Goal: Transaction & Acquisition: Purchase product/service

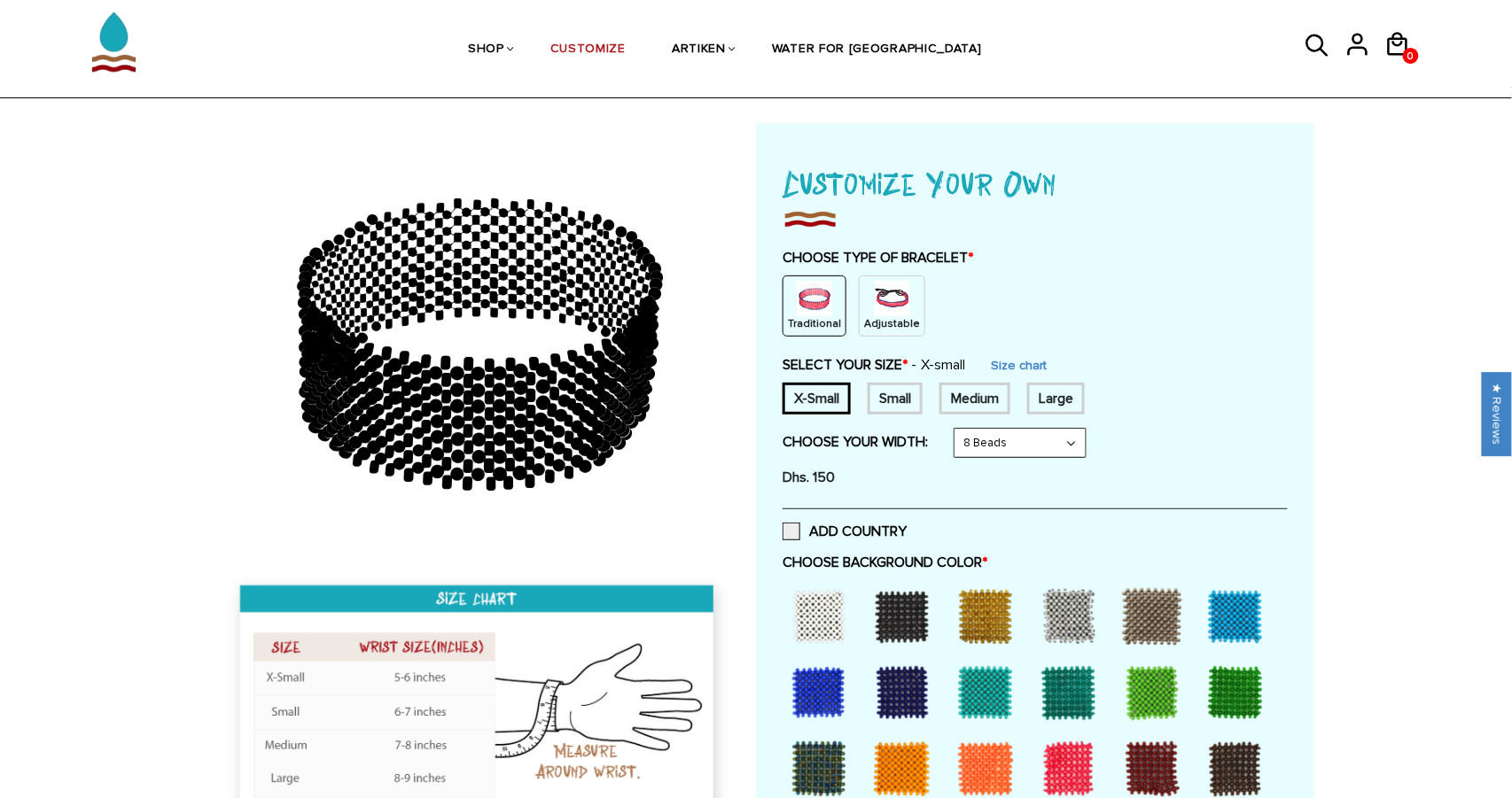
scroll to position [158, 0]
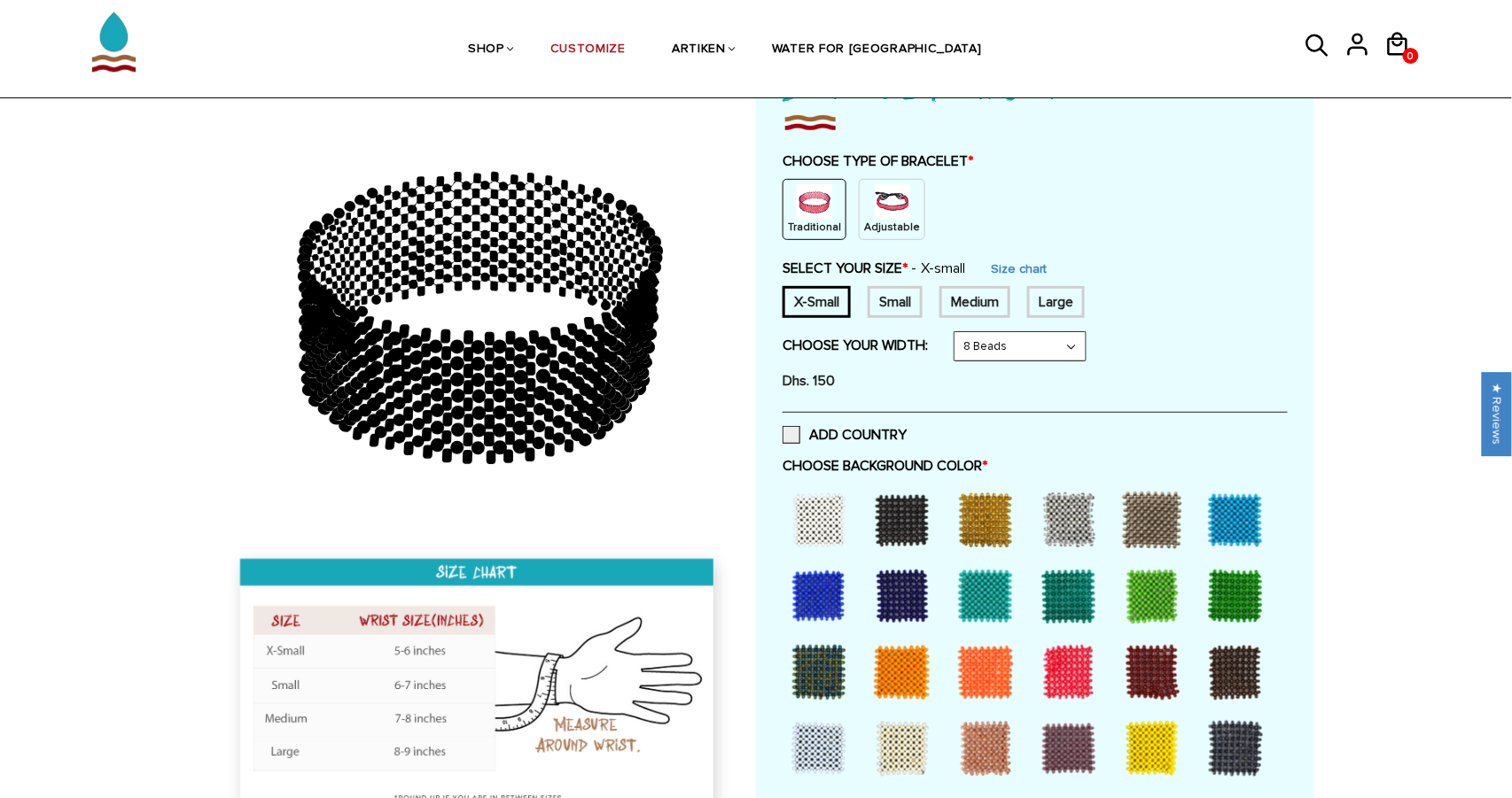
click at [834, 512] on div at bounding box center [818, 520] width 71 height 71
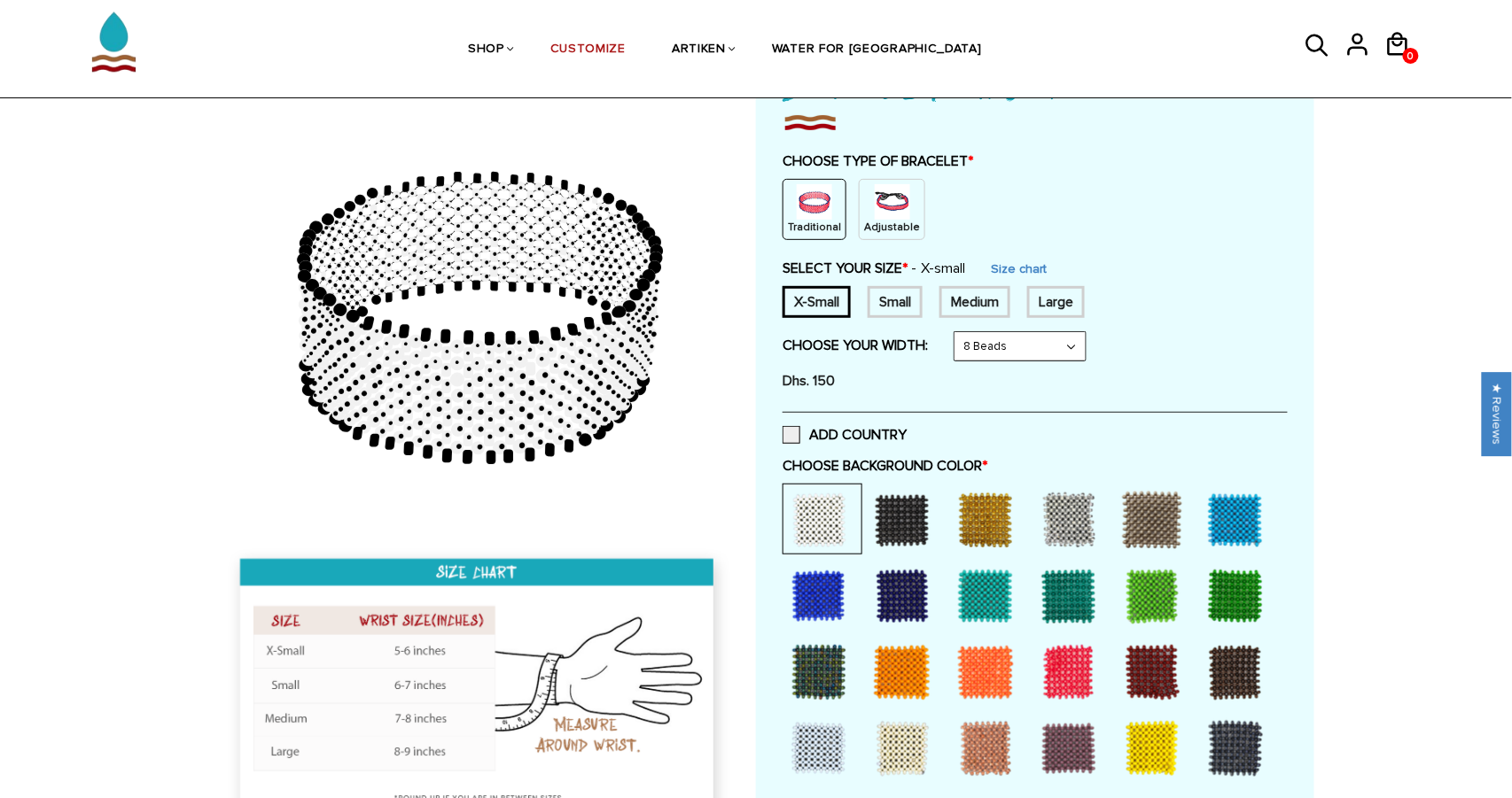
click at [879, 520] on div at bounding box center [902, 520] width 71 height 71
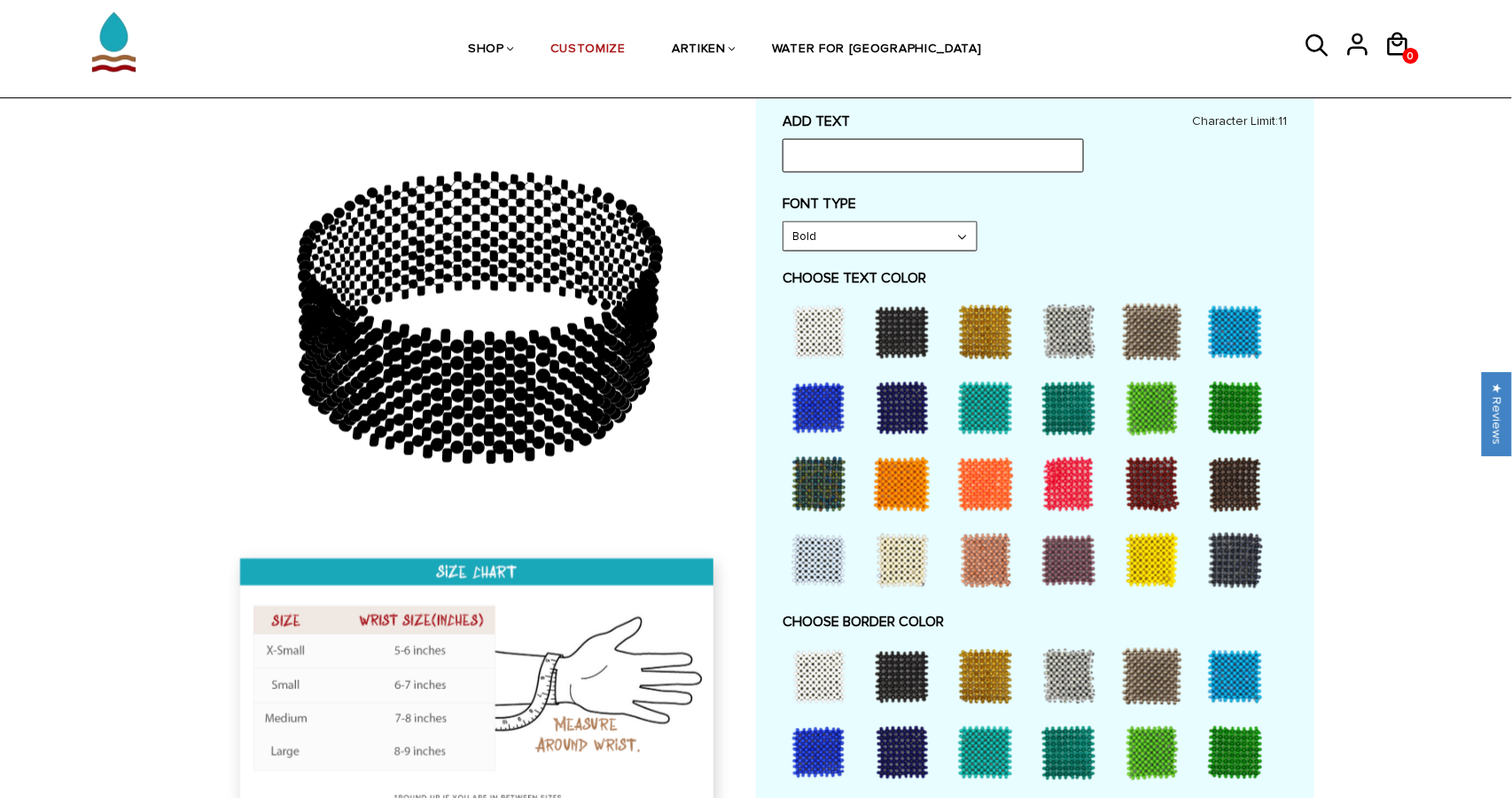
scroll to position [869, 0]
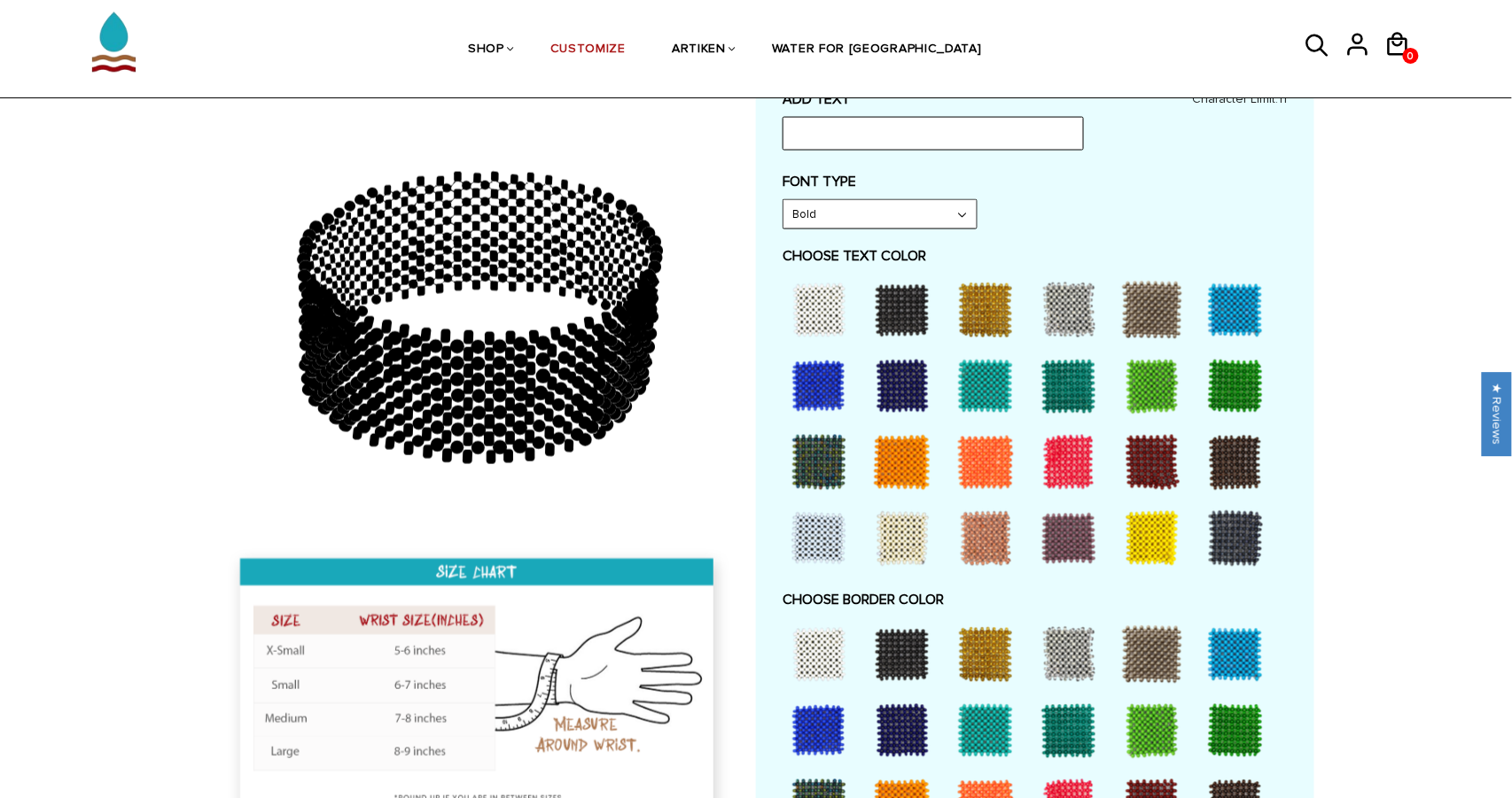
click at [834, 468] on div at bounding box center [818, 463] width 71 height 71
click at [833, 391] on div at bounding box center [818, 386] width 71 height 71
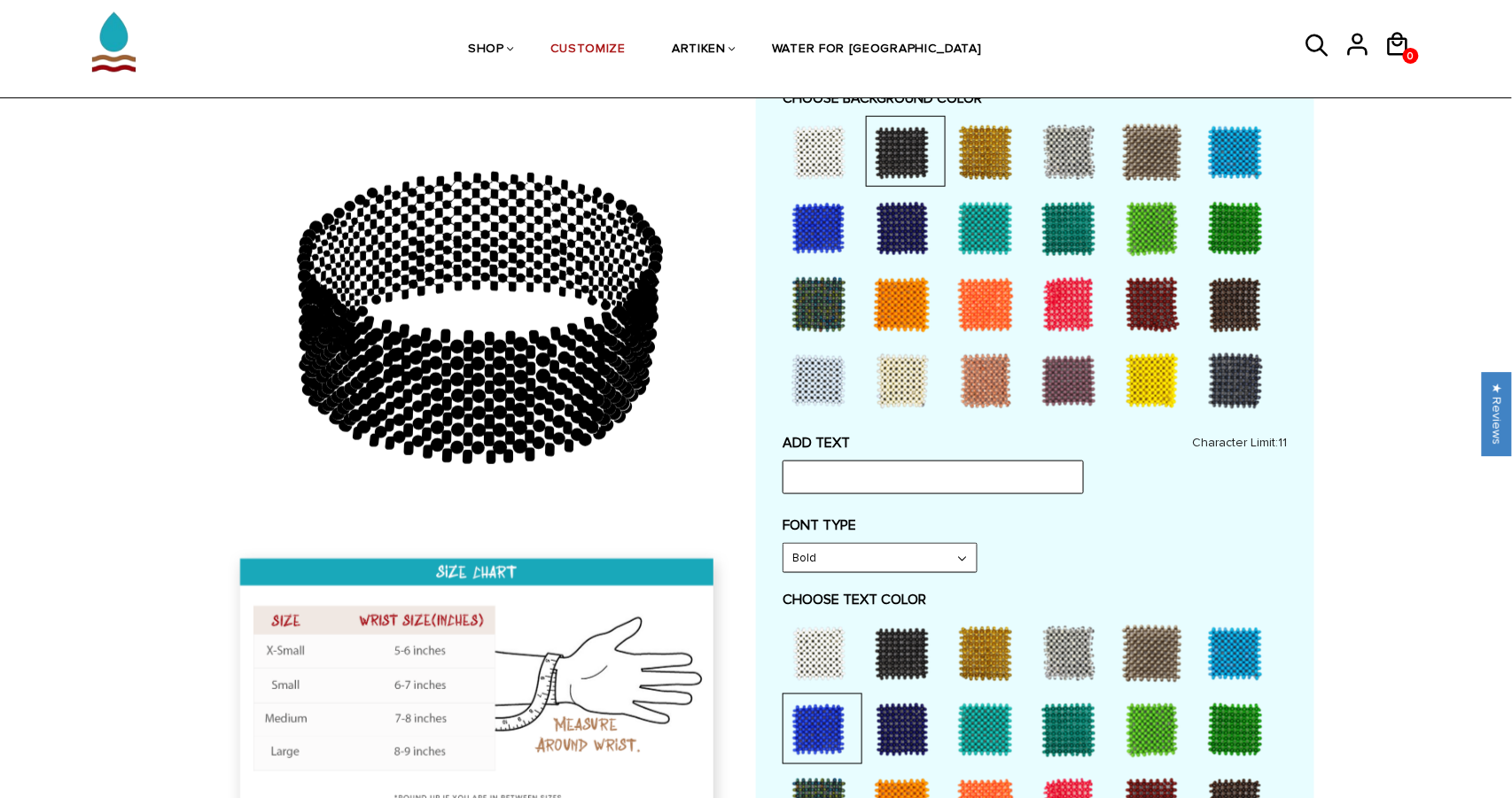
click at [925, 332] on div at bounding box center [902, 305] width 71 height 71
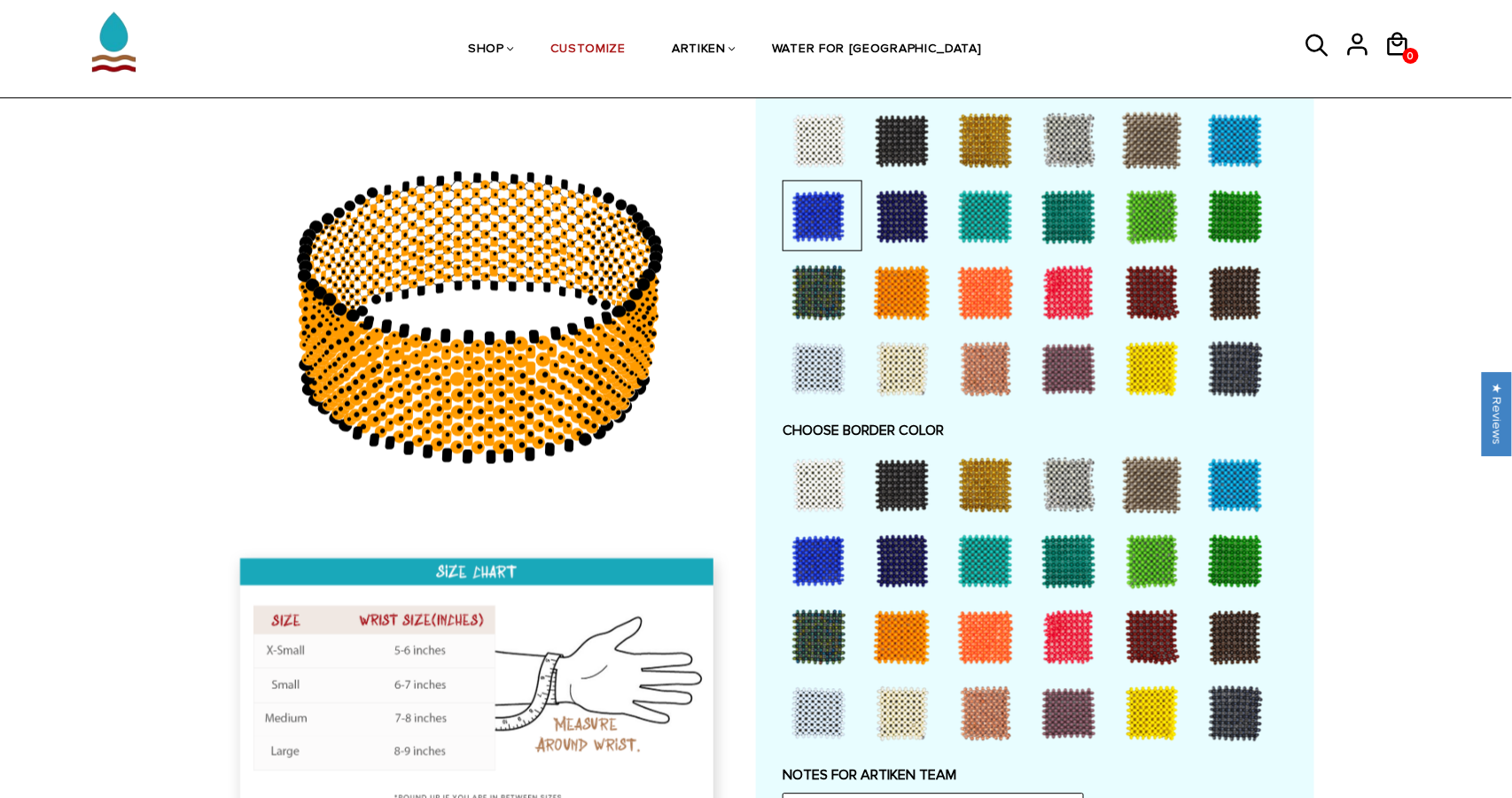
scroll to position [975, 0]
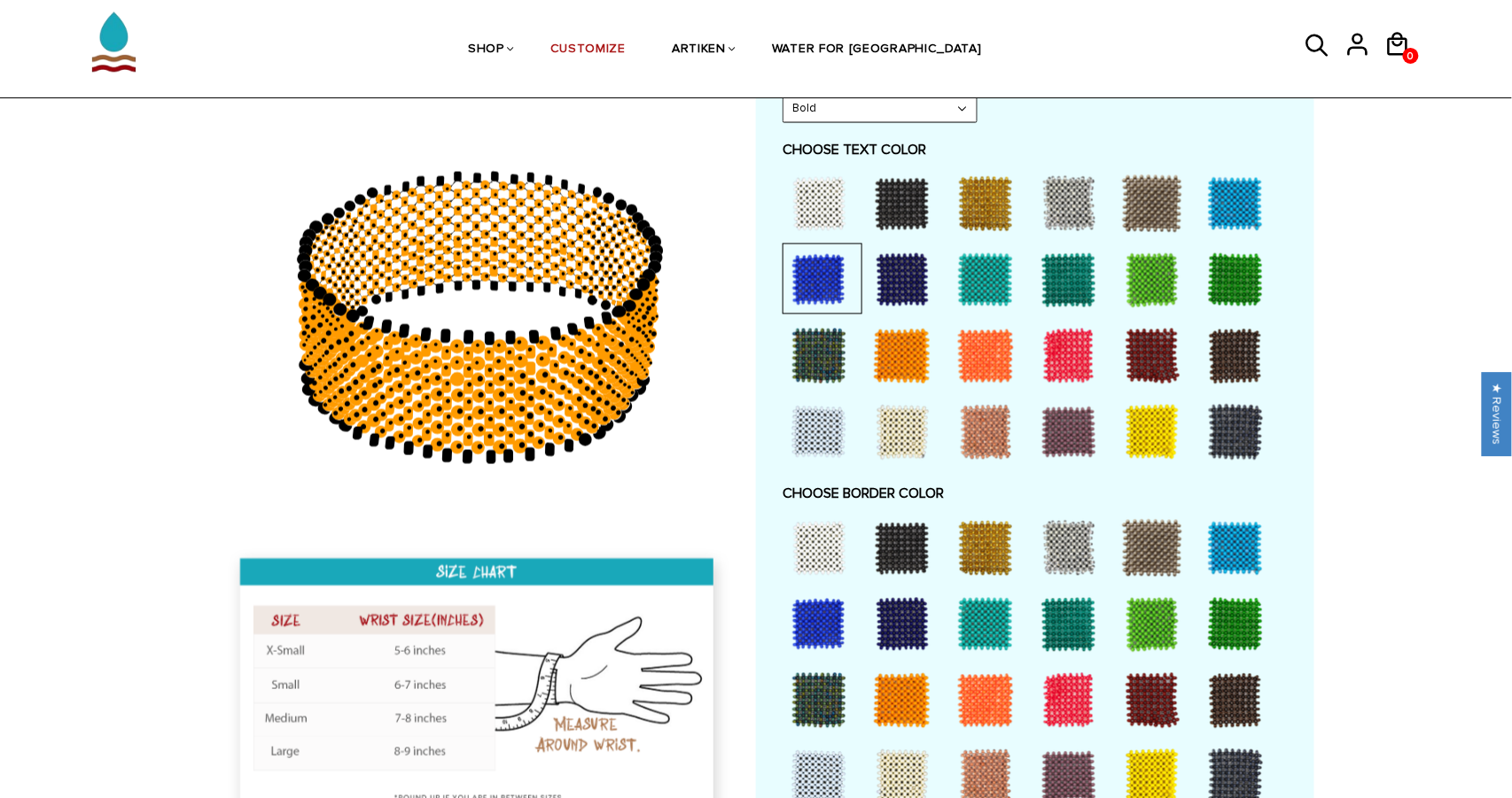
click at [839, 427] on div at bounding box center [818, 433] width 71 height 71
click at [898, 426] on div at bounding box center [902, 433] width 71 height 71
click at [887, 379] on div at bounding box center [902, 356] width 71 height 71
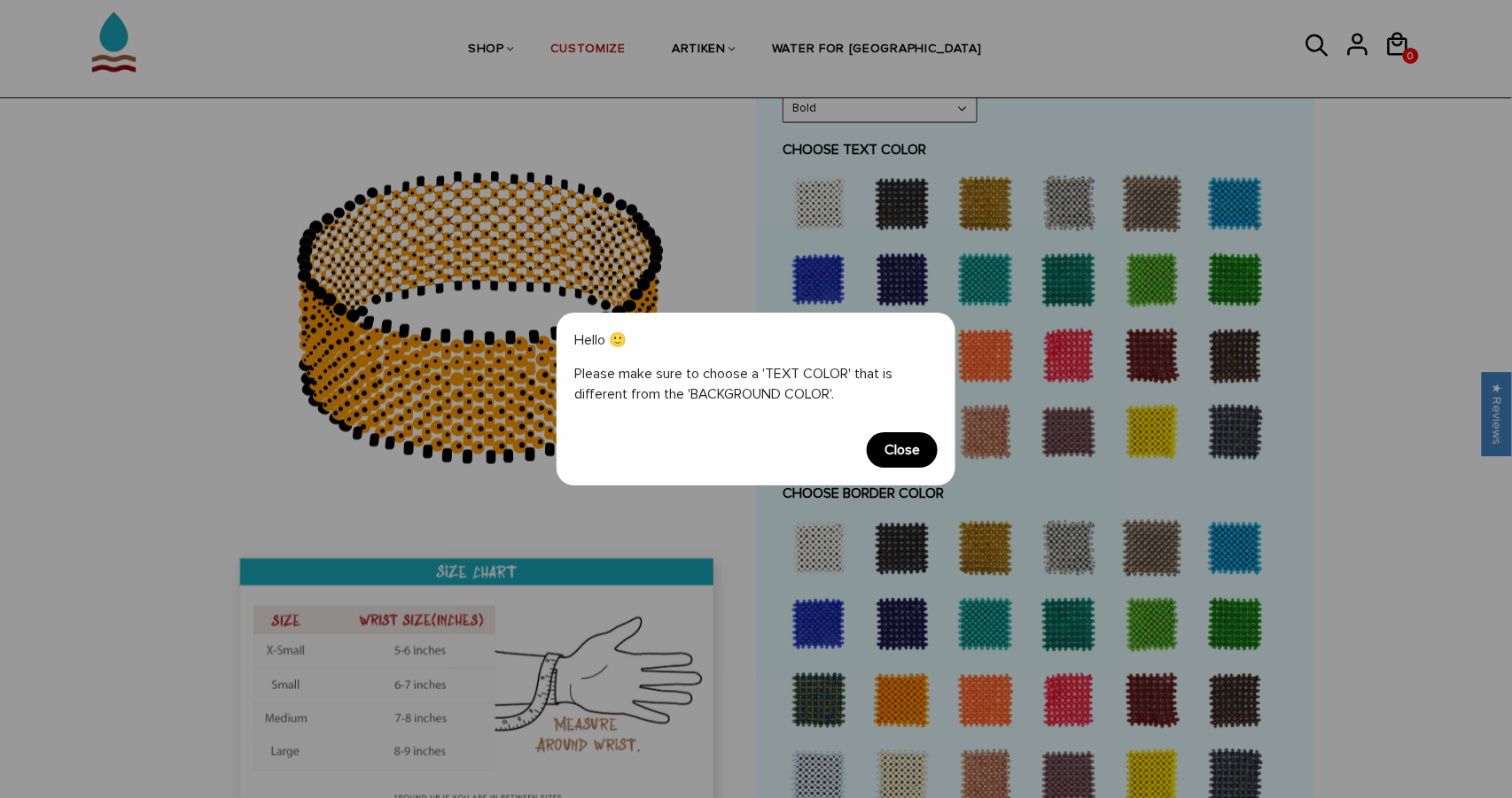
click at [889, 450] on span "Close" at bounding box center [902, 449] width 71 height 36
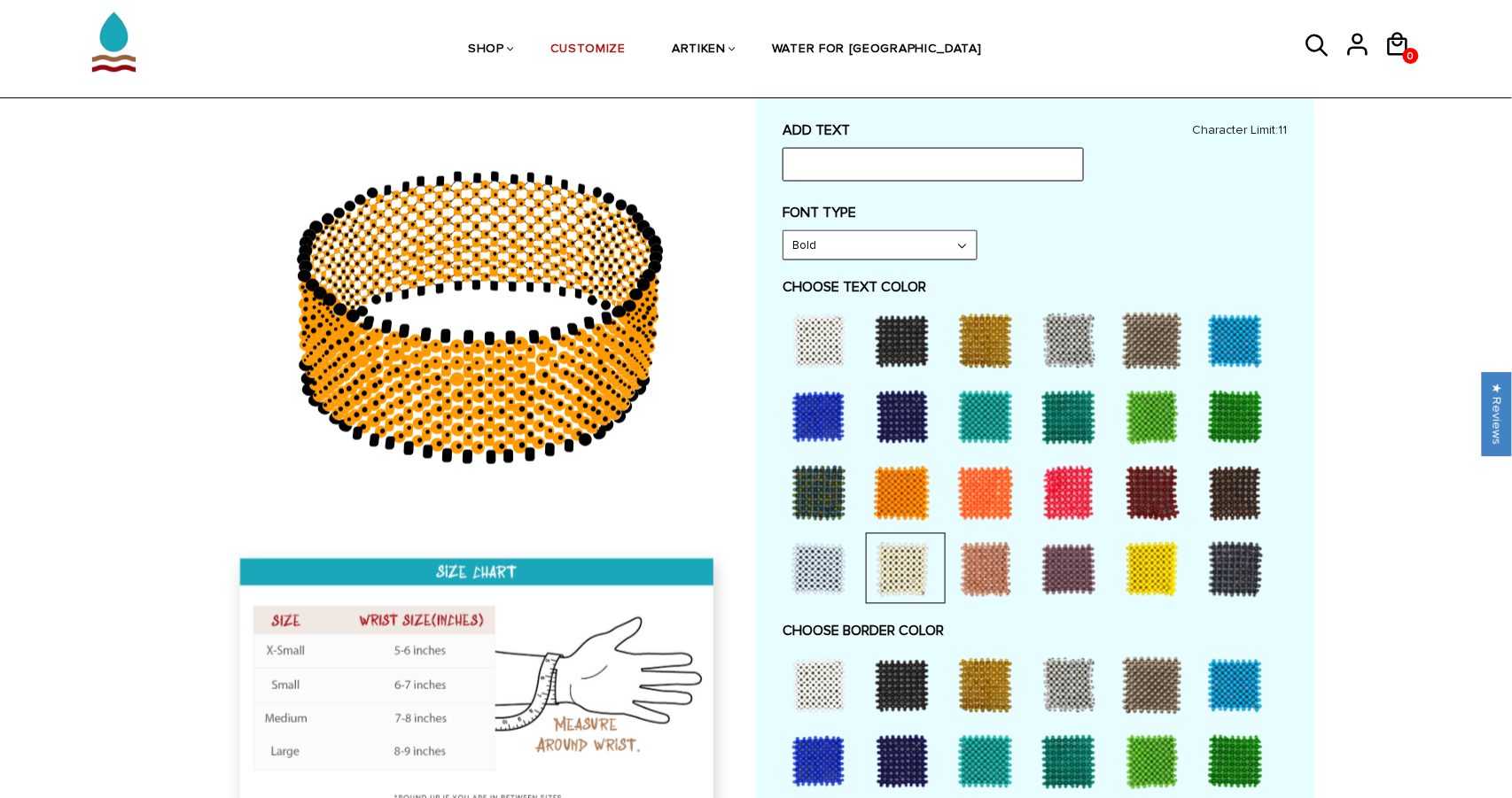
scroll to position [739, 0]
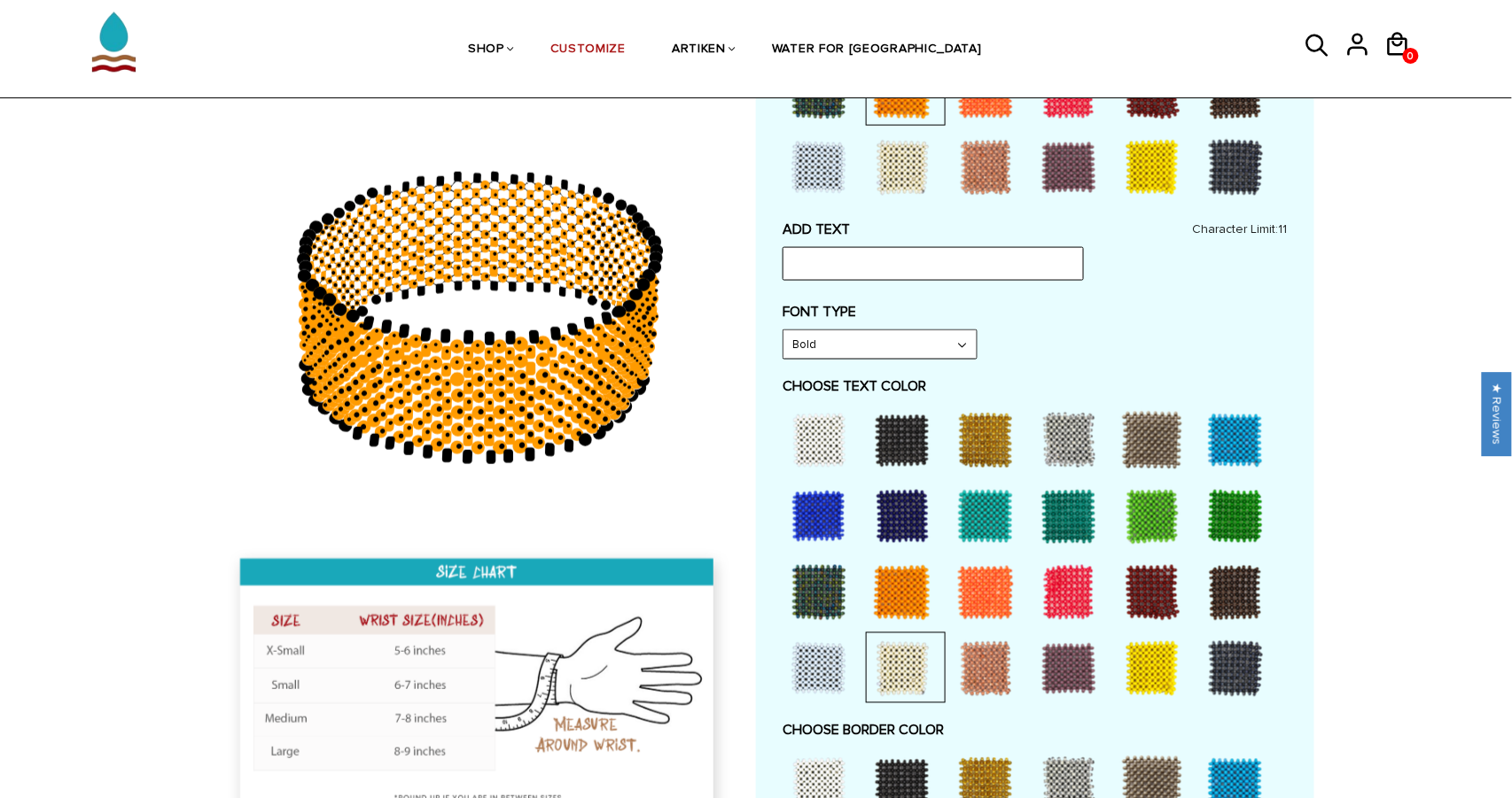
click at [862, 338] on select "Bold" at bounding box center [879, 344] width 193 height 28
click at [783, 331] on select "Bold" at bounding box center [879, 344] width 193 height 28
click at [855, 271] on input "text" at bounding box center [932, 263] width 302 height 34
type input "HELLO"
click at [862, 292] on div "ADD TEXT HELLO Character Limit: 11 FONT TYPE Bold Bold FONT TYPE Narrow Narrow …" at bounding box center [1034, 637] width 505 height 833
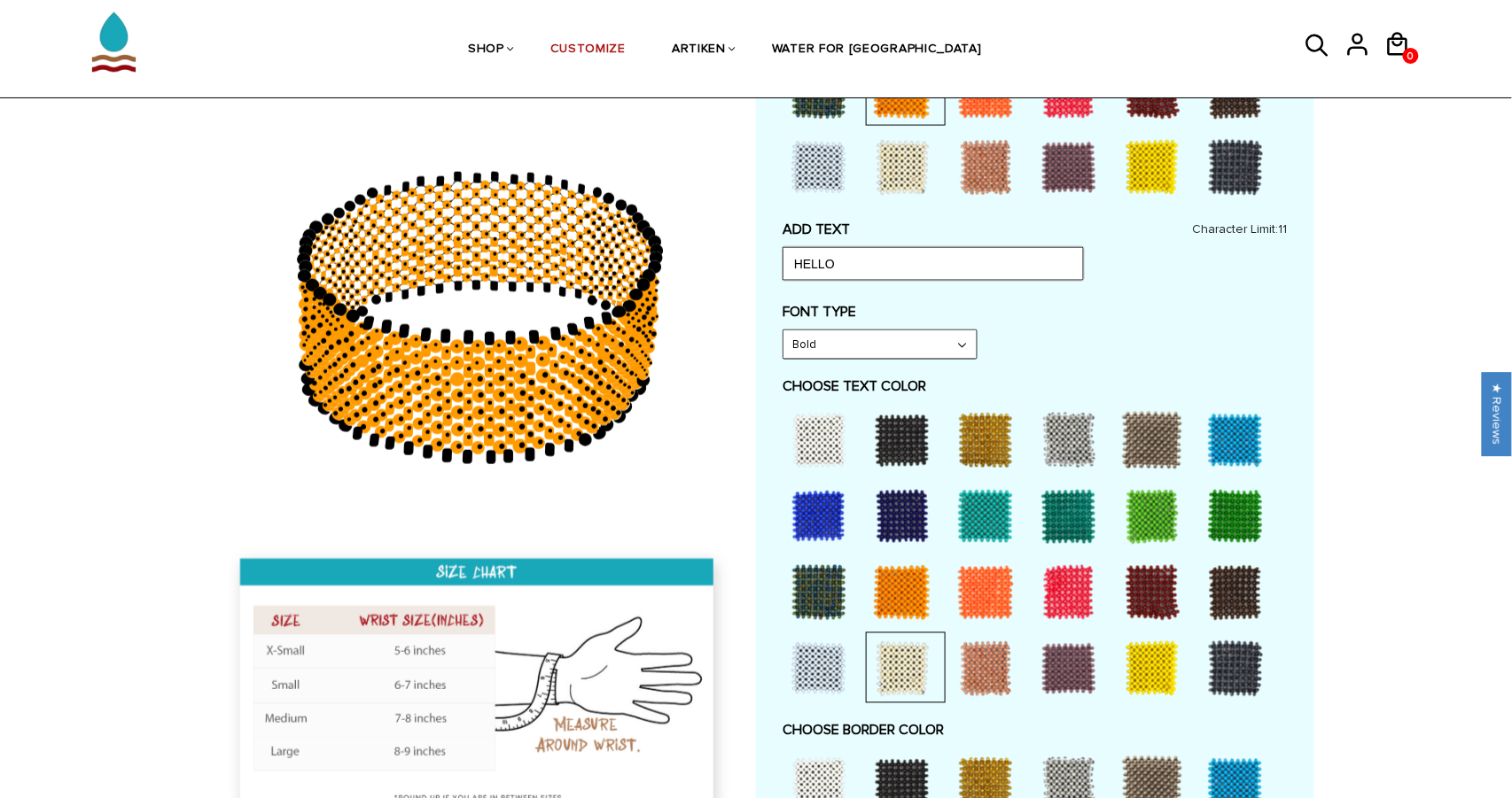
click at [876, 278] on input "HELLO" at bounding box center [932, 263] width 302 height 34
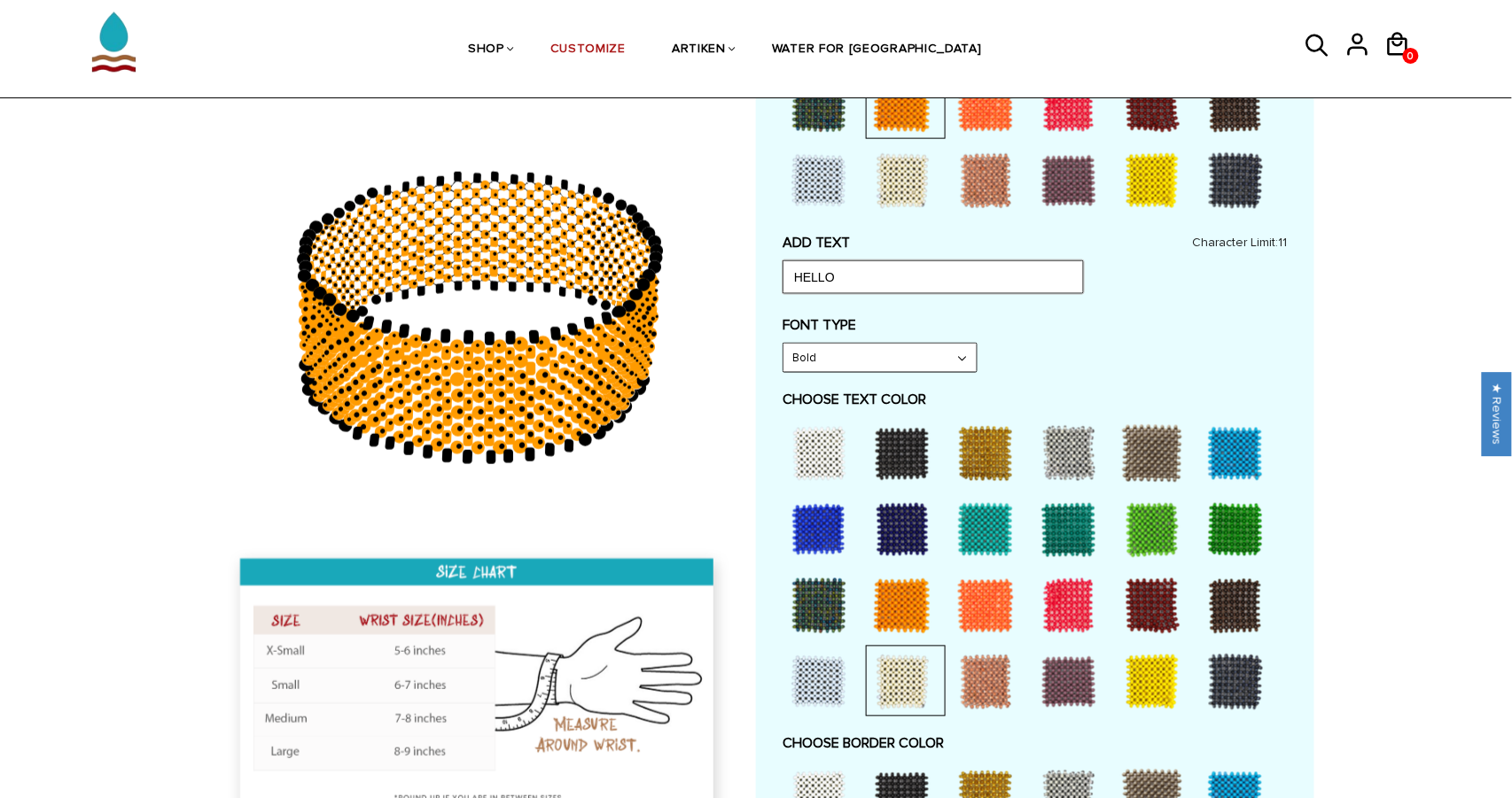
scroll to position [597, 0]
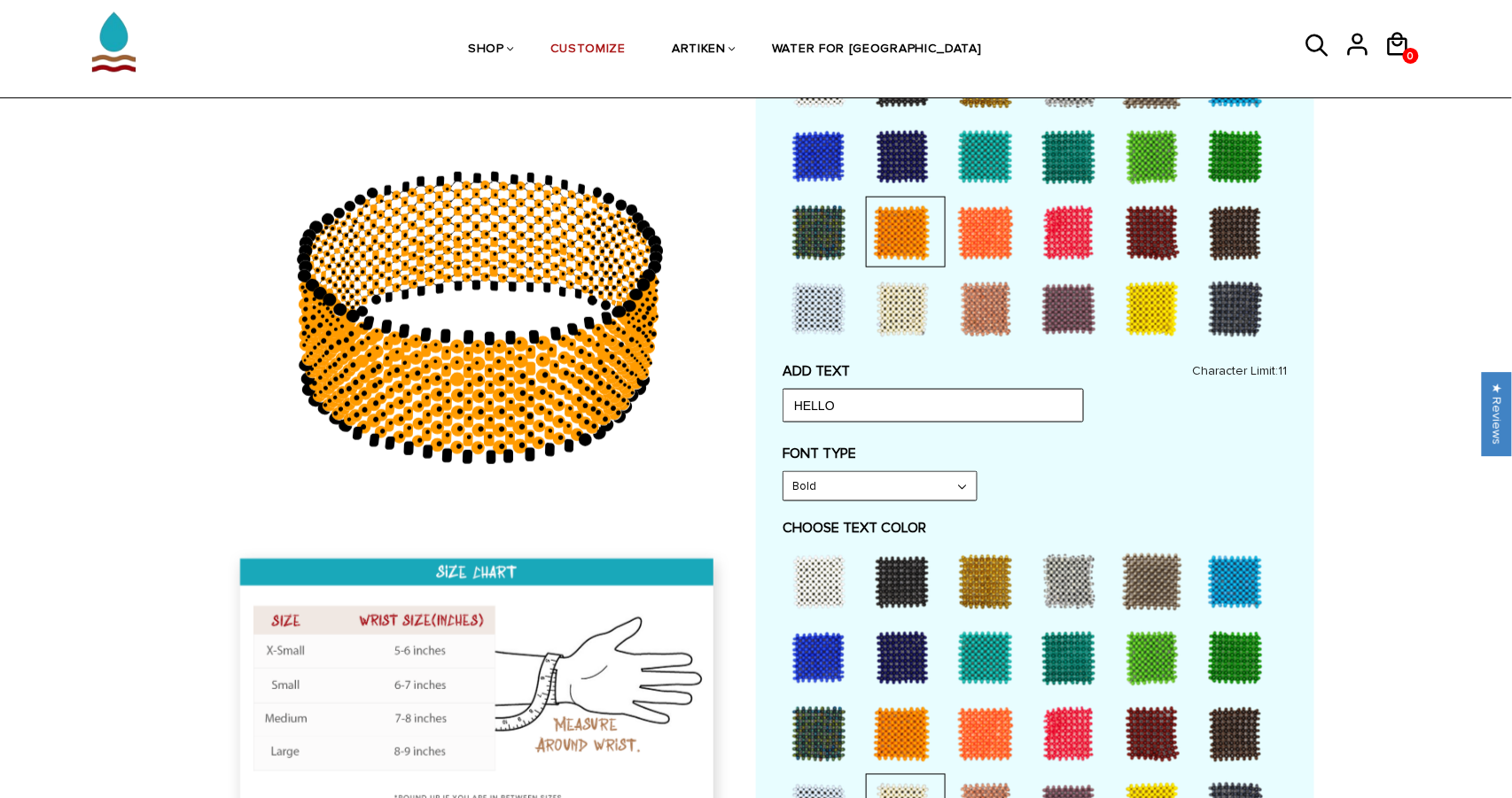
drag, startPoint x: 510, startPoint y: 370, endPoint x: 752, endPoint y: 376, distance: 242.1
click at [752, 376] on div at bounding box center [477, 466] width 559 height 742
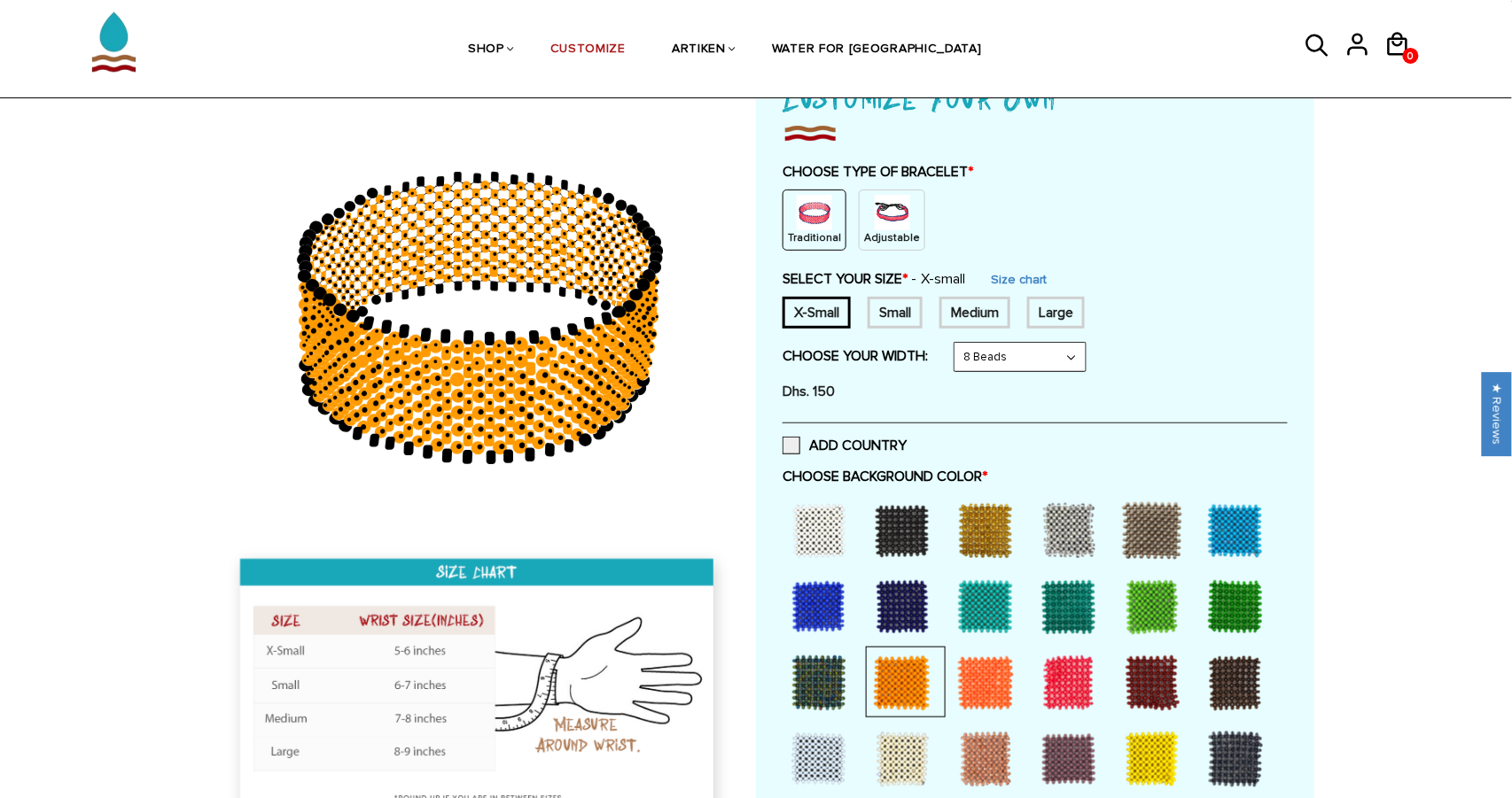
click at [1000, 365] on select "8 Beads 6 Beads 10 Beads" at bounding box center [1020, 356] width 131 height 28
select select "6-beads"
click at [958, 343] on select "8 Beads 6 Beads 10 Beads" at bounding box center [1020, 356] width 131 height 28
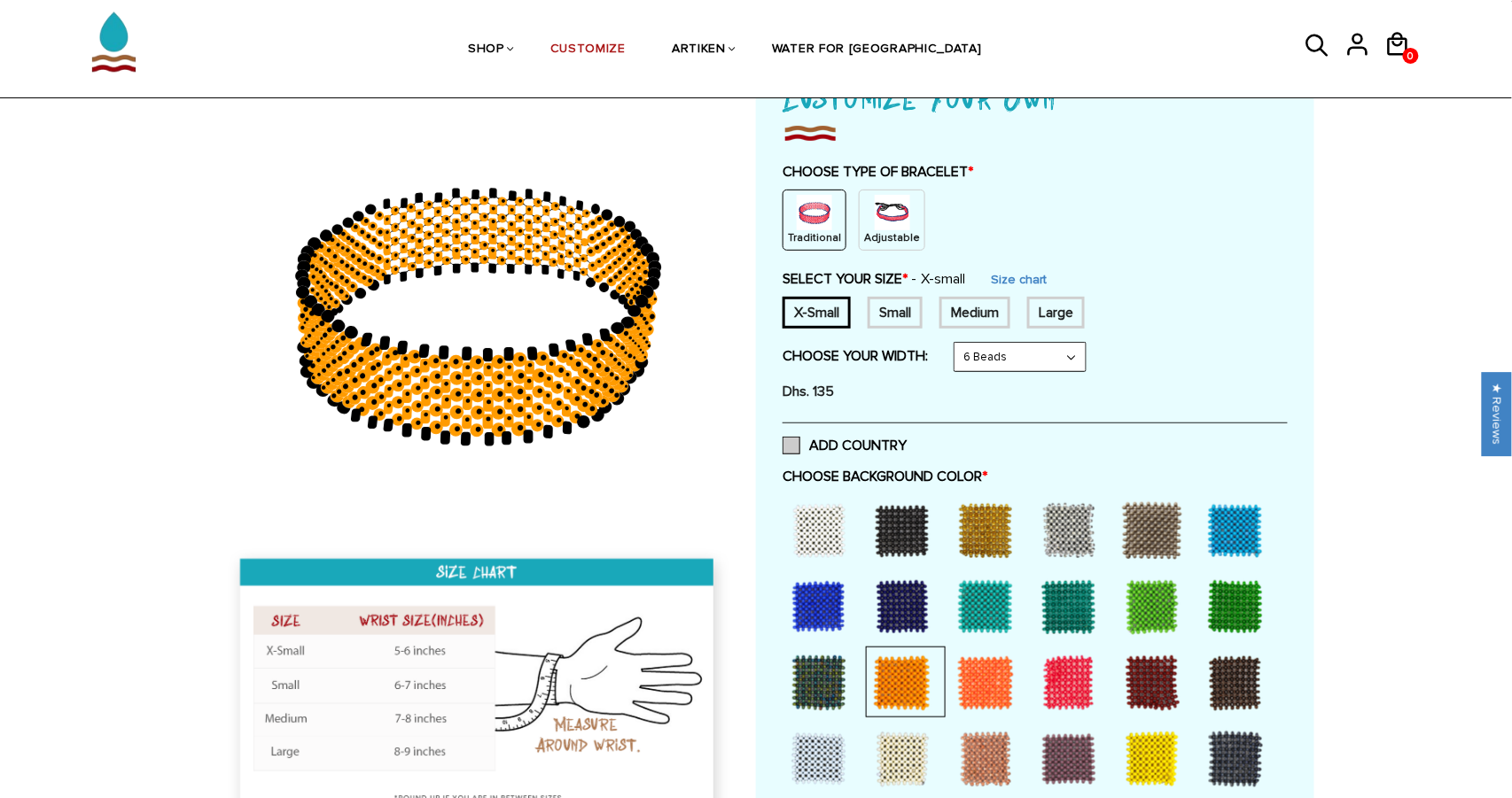
click at [850, 448] on label "ADD COUNTRY" at bounding box center [844, 445] width 124 height 17
click at [907, 440] on input "ADD COUNTRY" at bounding box center [907, 440] width 0 height 0
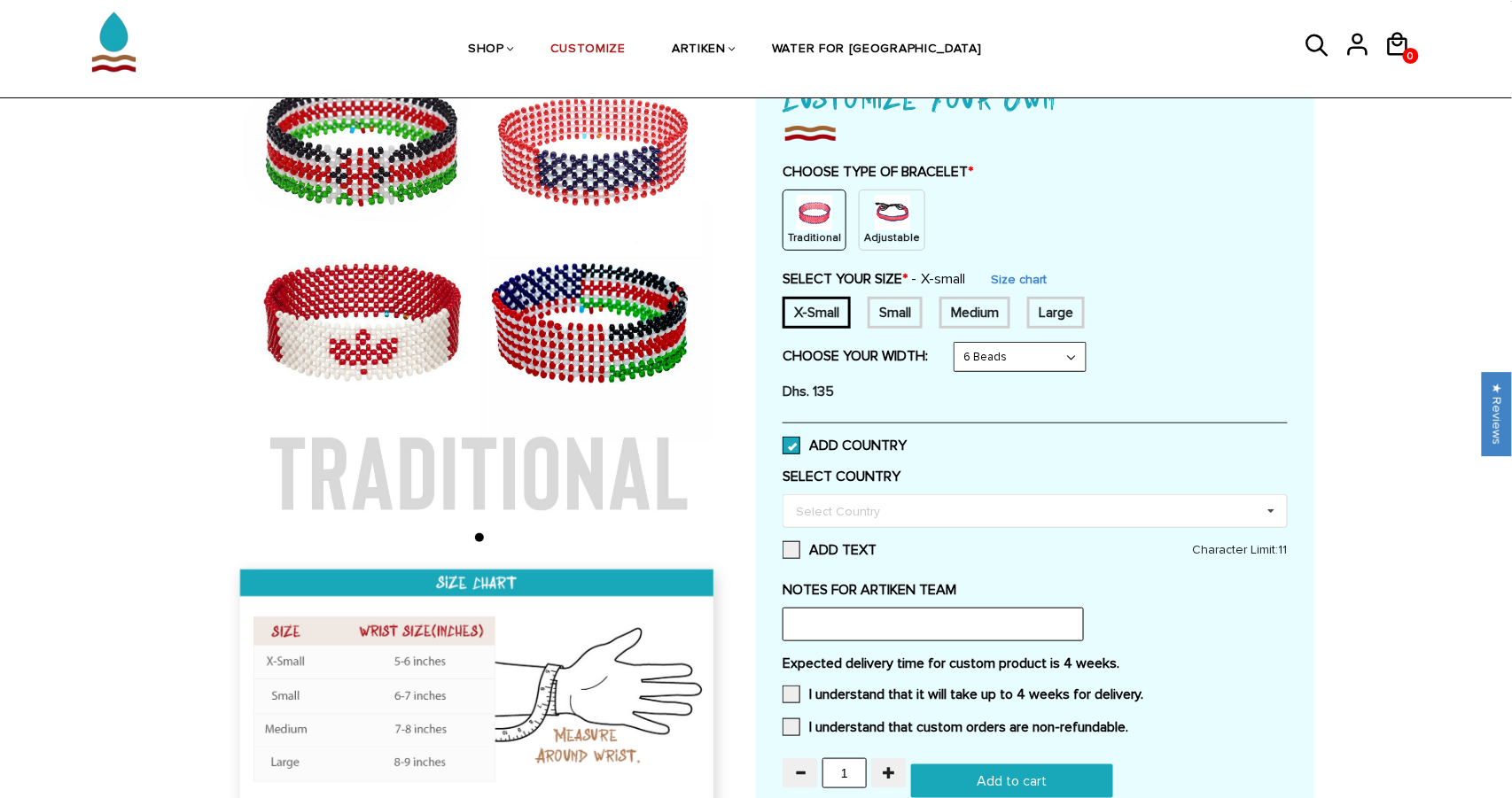
click at [851, 448] on label "ADD COUNTRY" at bounding box center [844, 445] width 124 height 17
click at [907, 440] on input "ADD COUNTRY" at bounding box center [907, 440] width 0 height 0
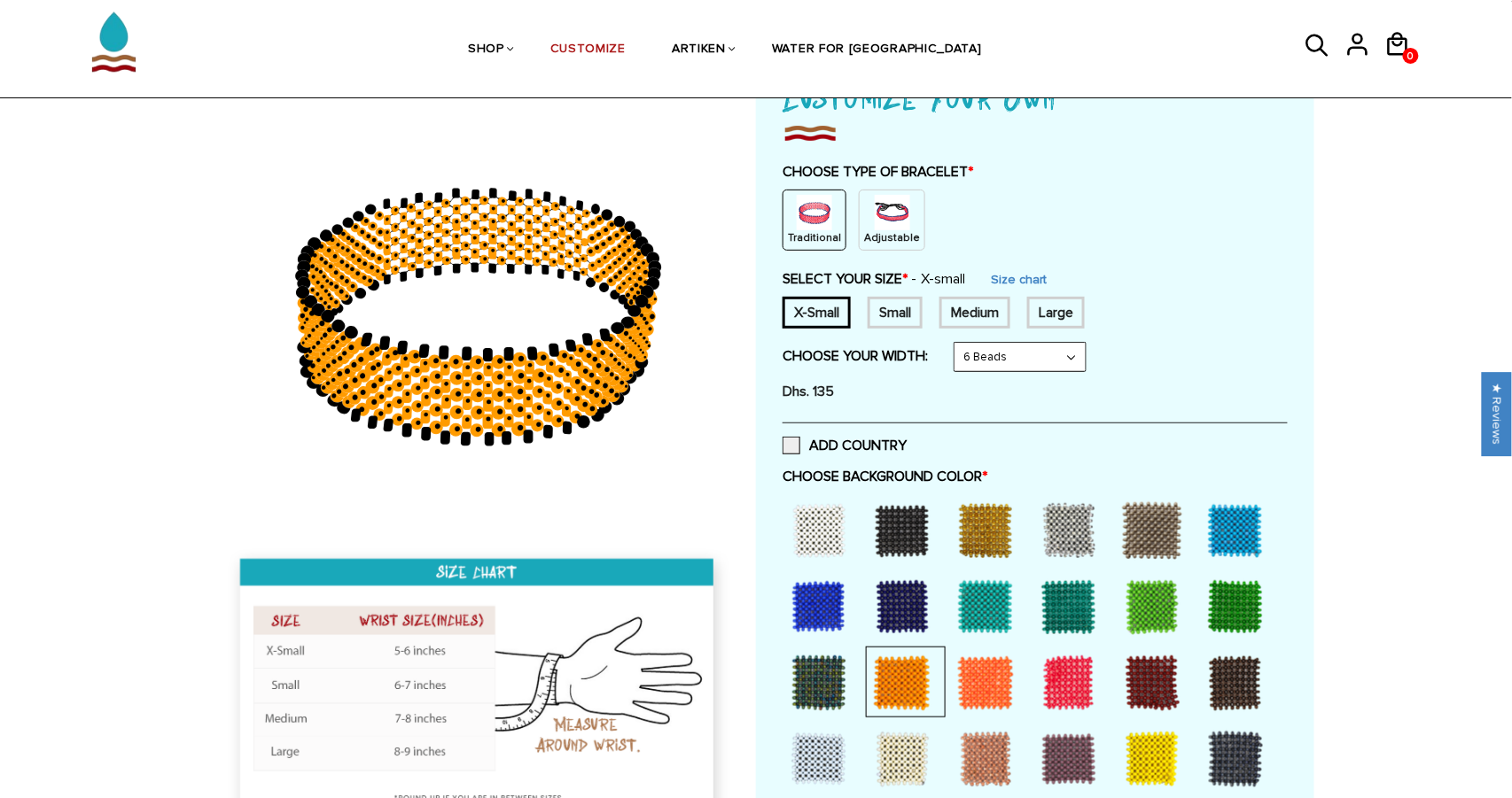
click at [875, 483] on label "CHOOSE BACKGROUND COLOR *" at bounding box center [1034, 476] width 505 height 17
click at [906, 536] on div at bounding box center [902, 530] width 71 height 71
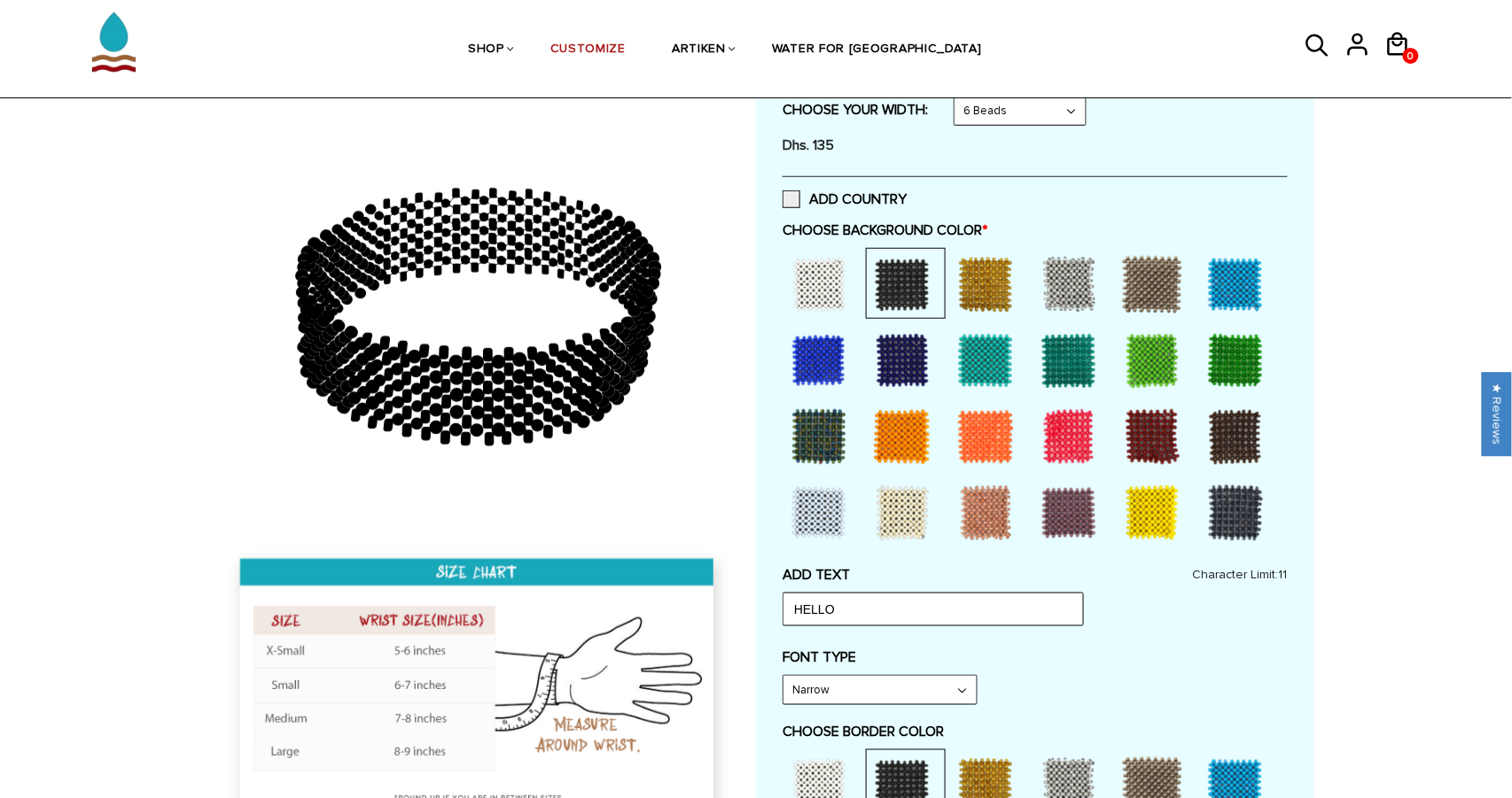
scroll to position [408, 0]
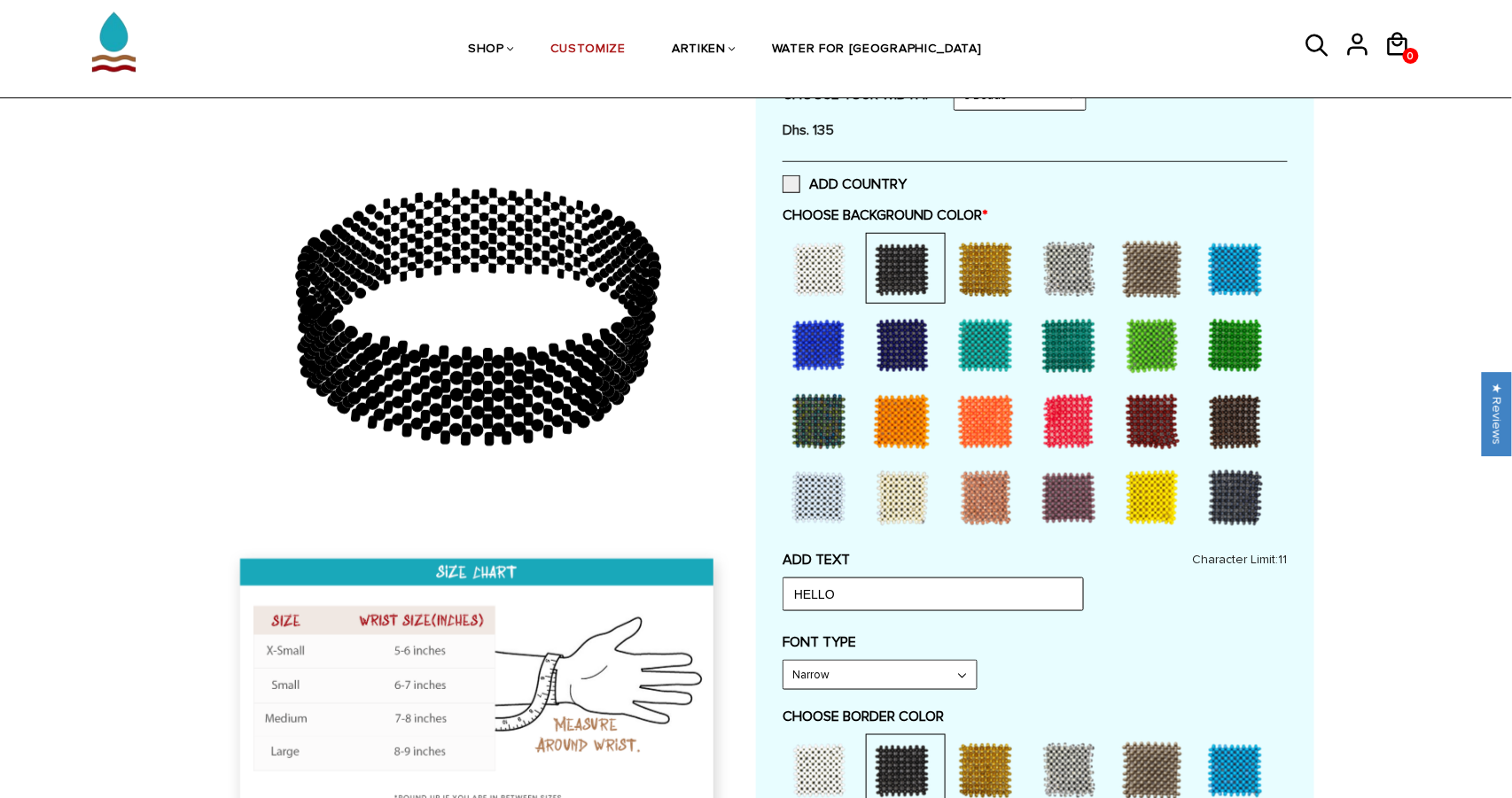
drag, startPoint x: 566, startPoint y: 356, endPoint x: 604, endPoint y: 398, distance: 56.6
click at [604, 397] on icon at bounding box center [478, 317] width 509 height 443
drag, startPoint x: 336, startPoint y: 271, endPoint x: 474, endPoint y: 282, distance: 138.4
click at [474, 282] on icon at bounding box center [478, 317] width 509 height 443
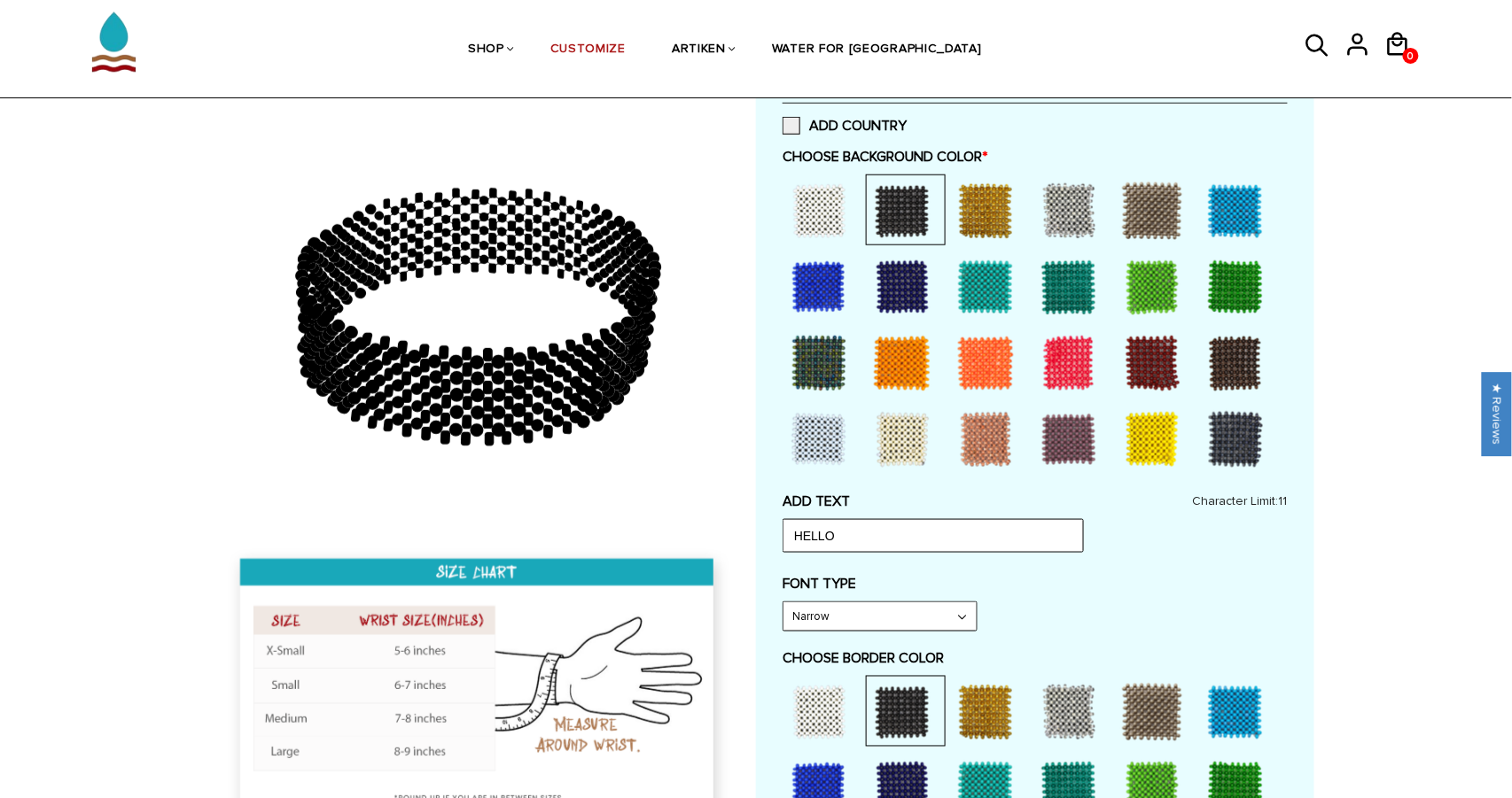
scroll to position [517, 0]
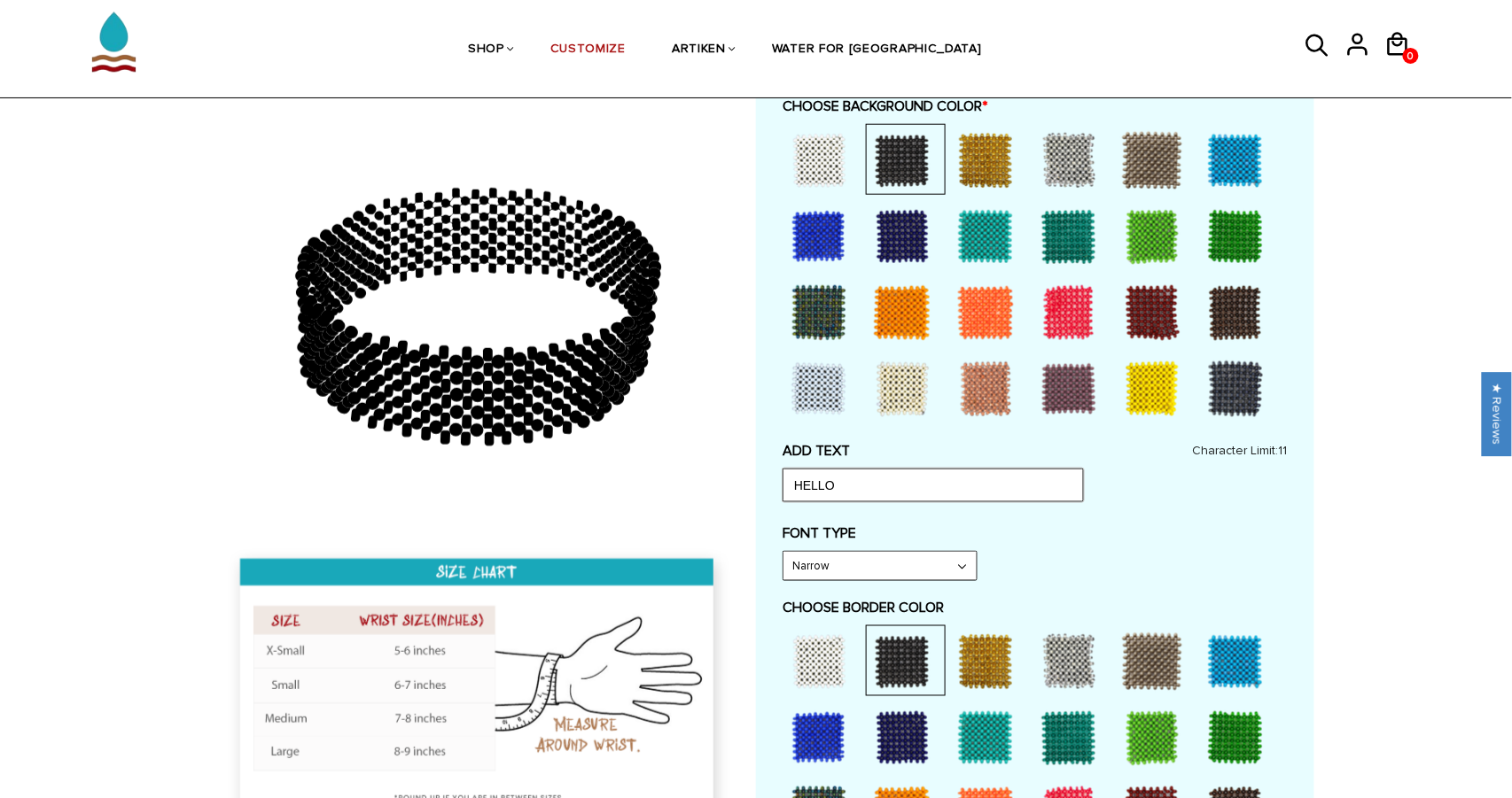
click at [931, 490] on input "HELLO" at bounding box center [932, 485] width 302 height 34
click at [870, 565] on select "Narrow Bold" at bounding box center [879, 566] width 193 height 28
click at [783, 552] on select "Narrow Bold" at bounding box center [879, 566] width 193 height 28
click at [622, 419] on icon at bounding box center [478, 317] width 509 height 443
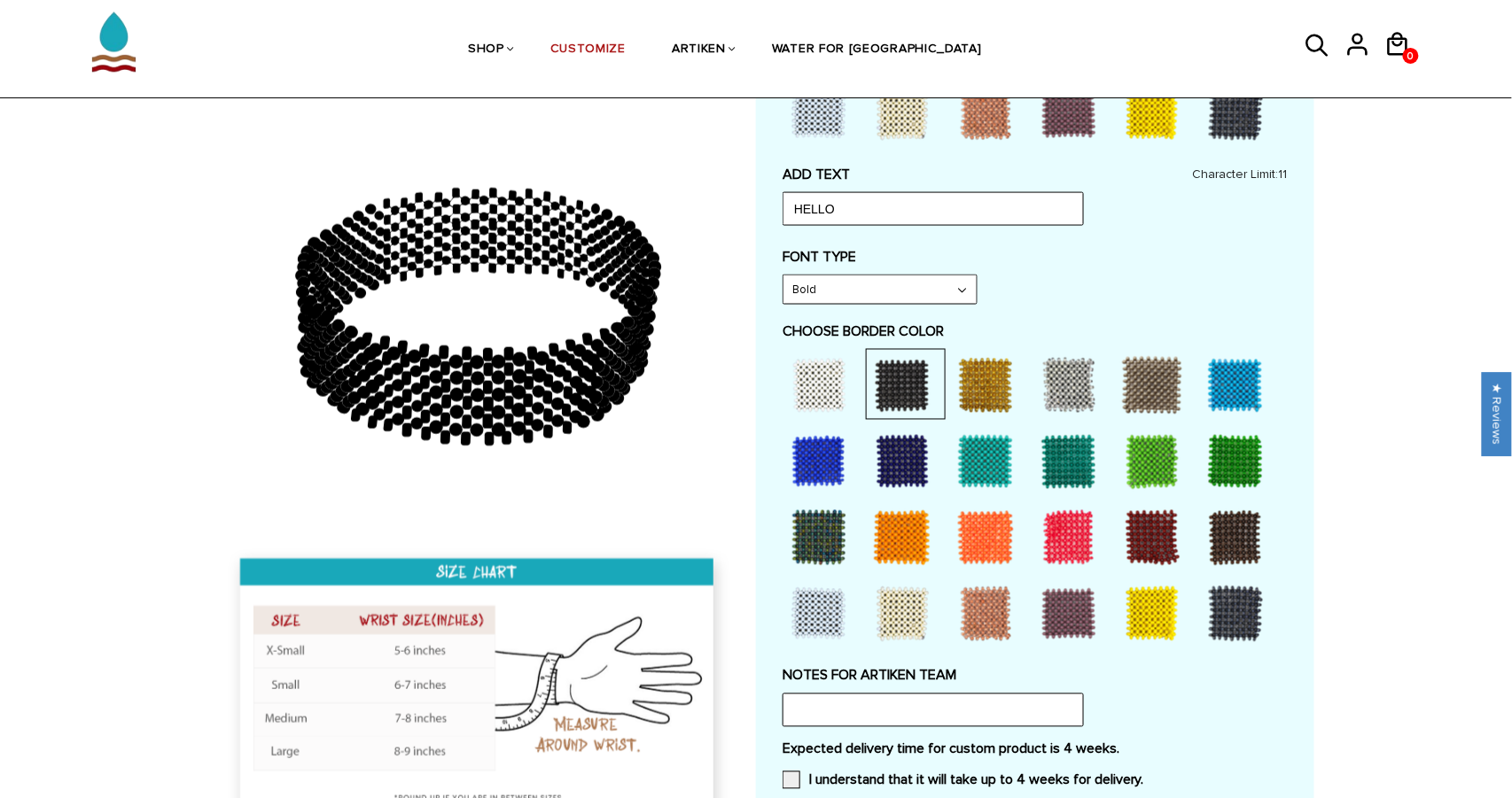
click at [827, 453] on div at bounding box center [818, 462] width 71 height 71
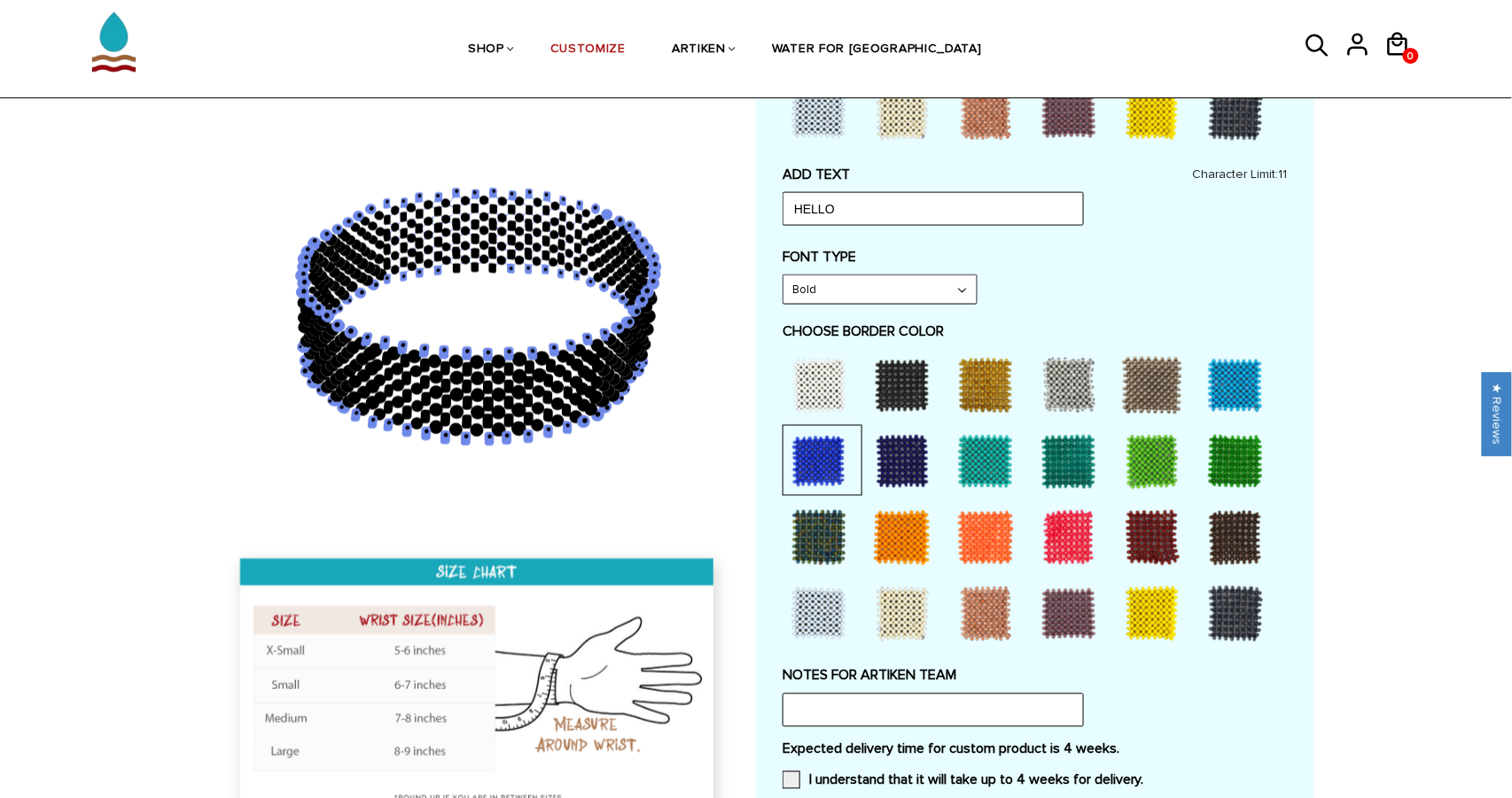
click at [822, 402] on div at bounding box center [818, 385] width 71 height 71
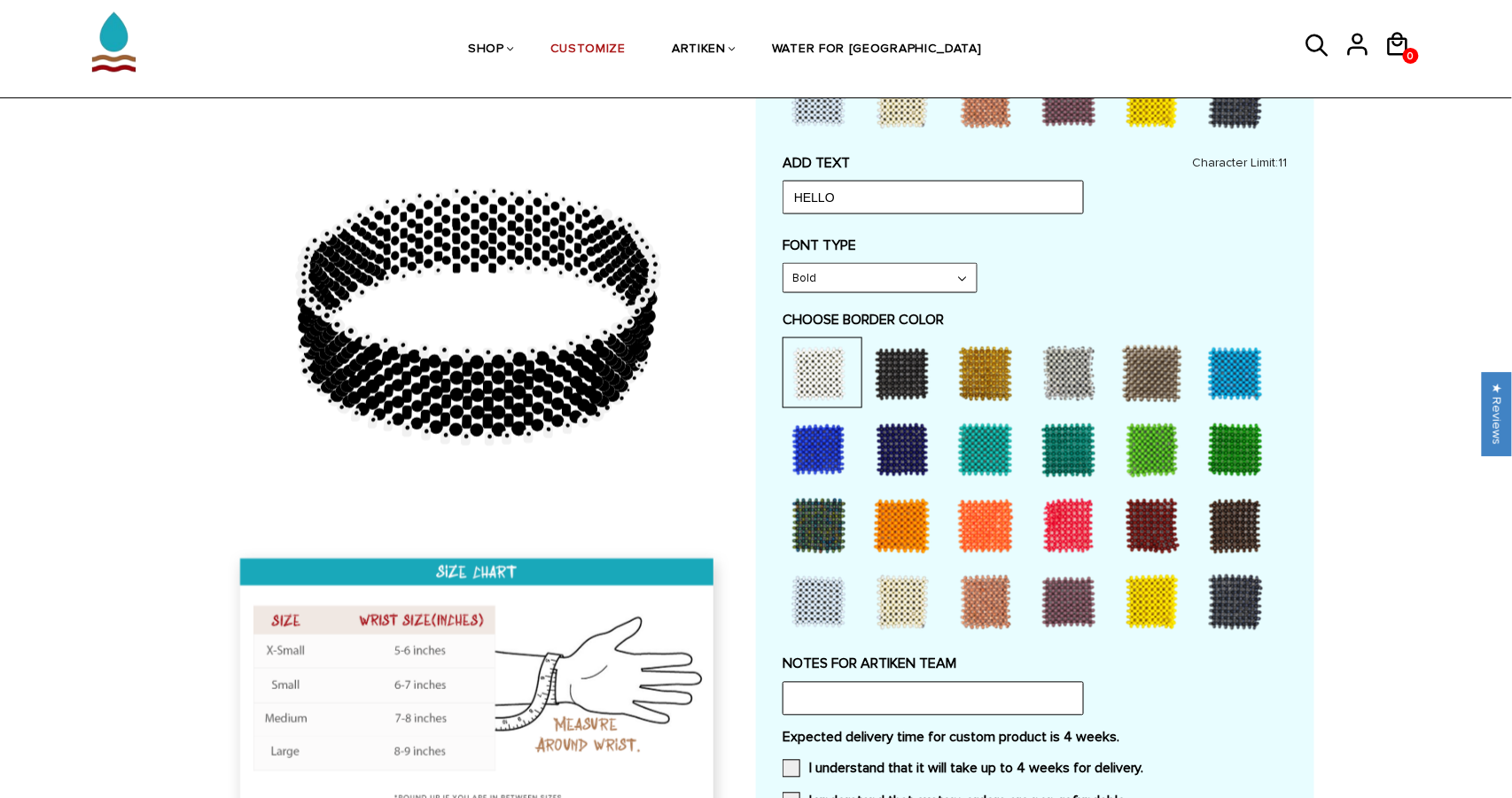
click at [826, 496] on div at bounding box center [818, 527] width 71 height 71
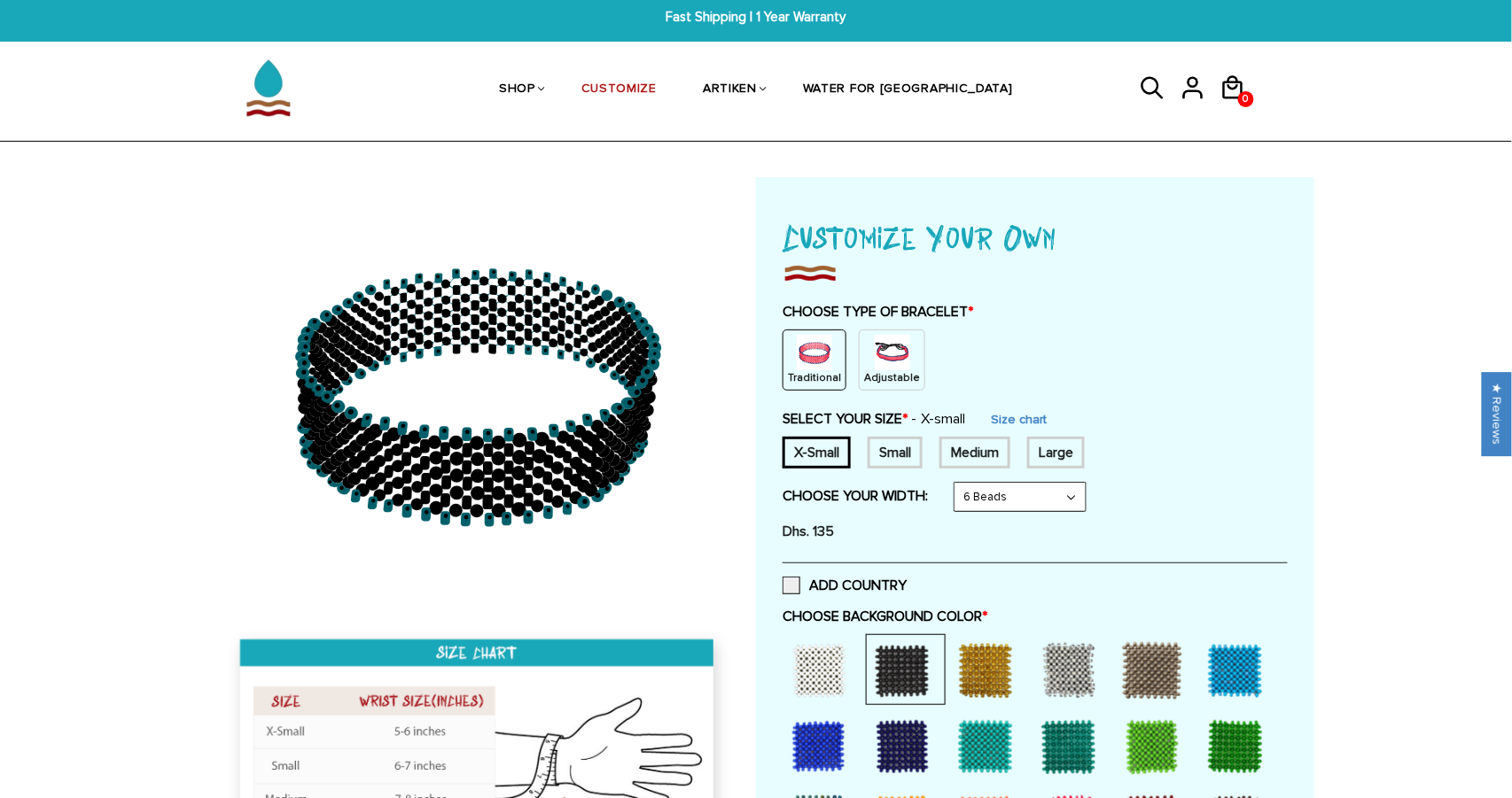
scroll to position [0, 0]
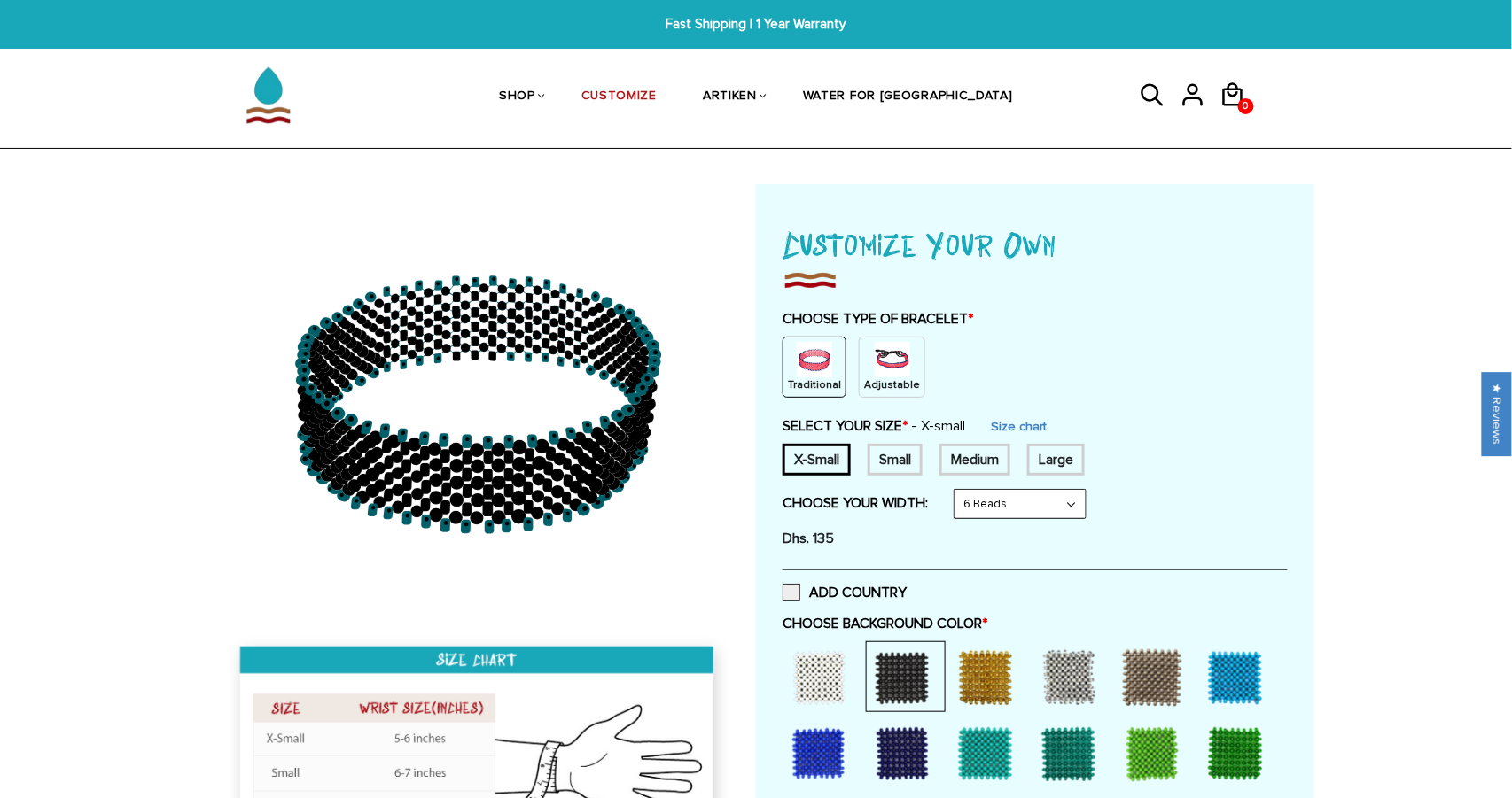
click at [543, 482] on circle at bounding box center [539, 479] width 13 height 13
click at [879, 373] on img at bounding box center [892, 359] width 36 height 36
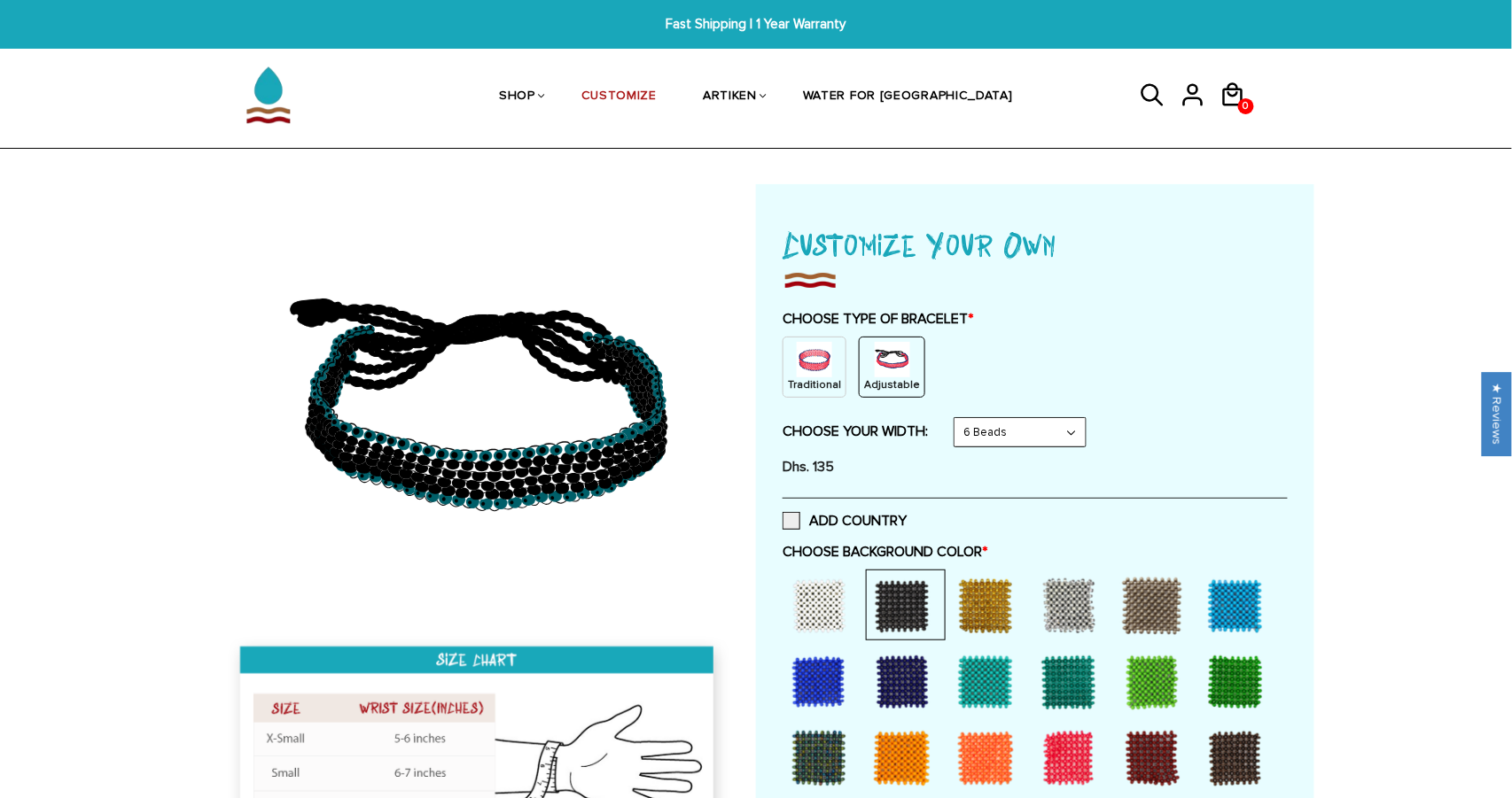
click at [821, 602] on div at bounding box center [818, 606] width 71 height 71
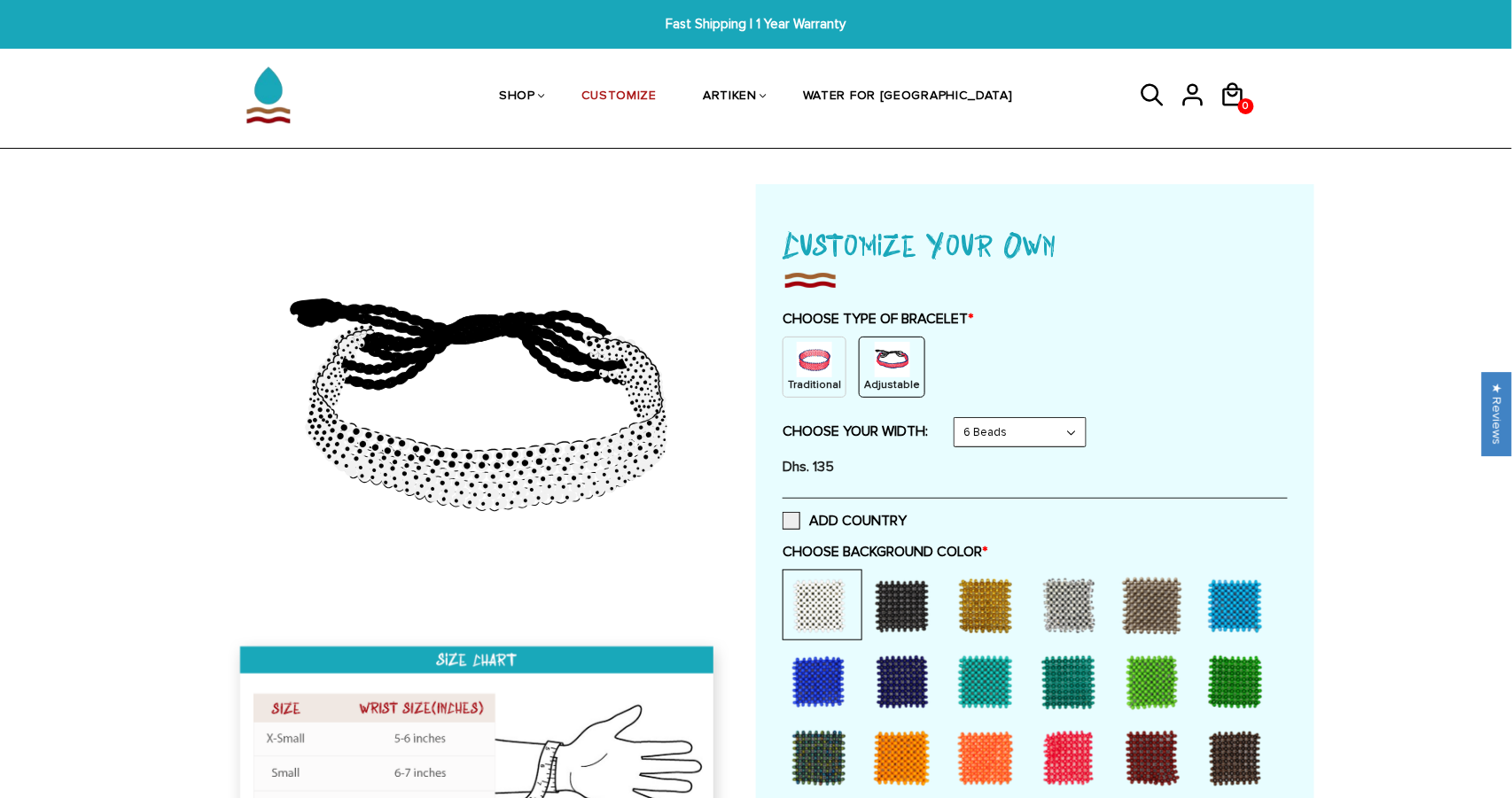
click at [882, 607] on div at bounding box center [902, 606] width 71 height 71
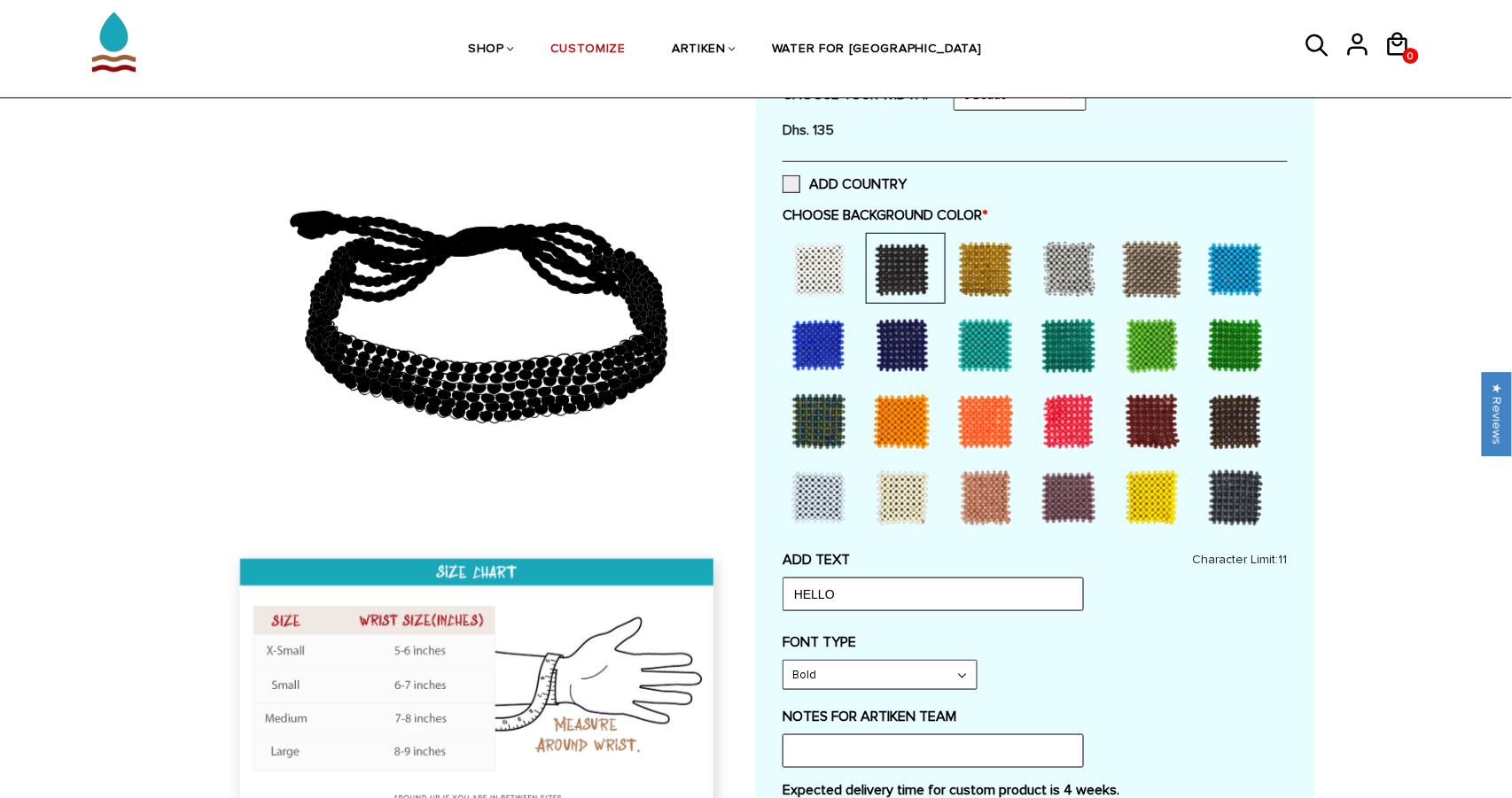
scroll to position [363, 0]
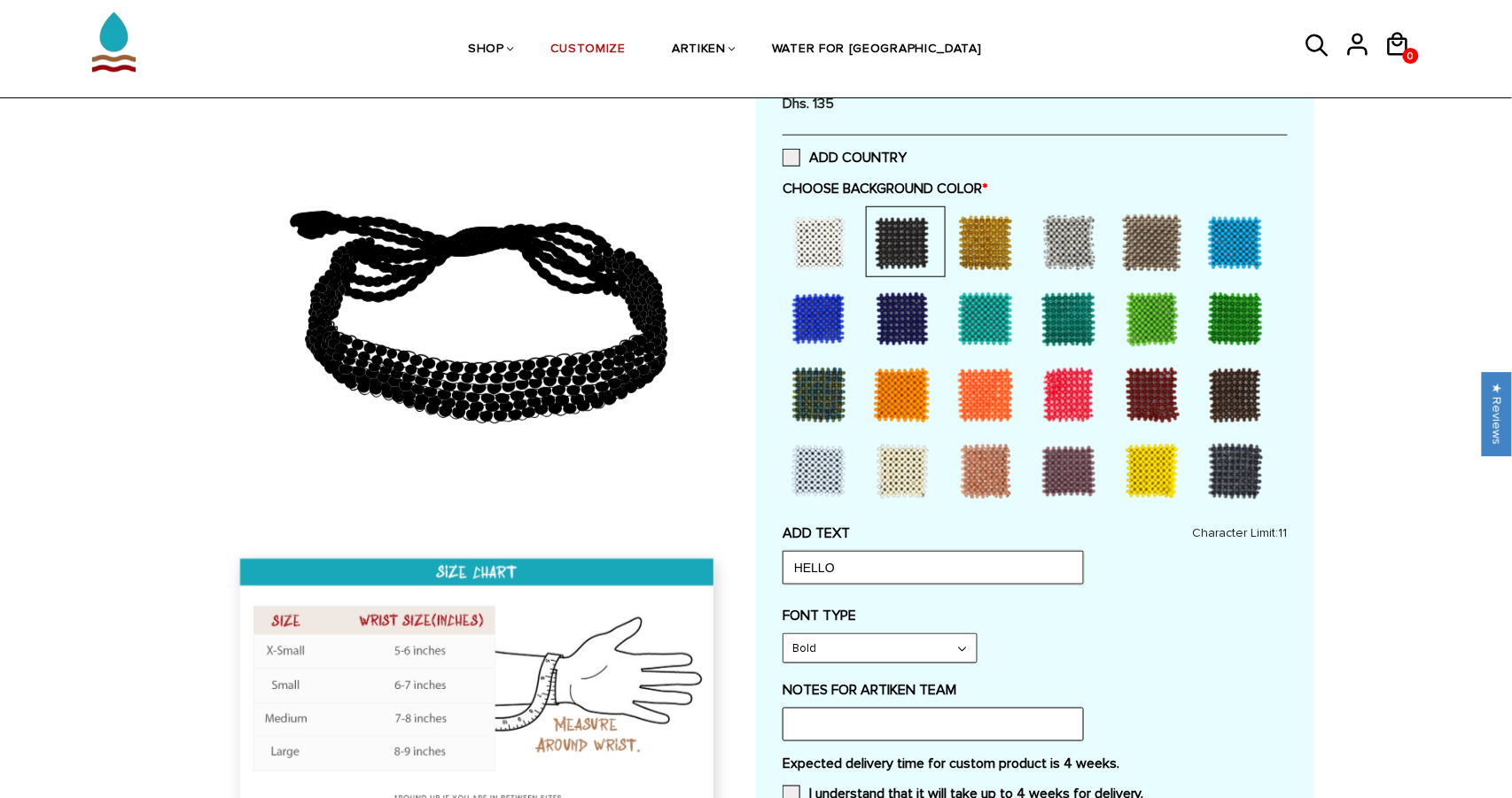
click at [885, 569] on input "HELLO" at bounding box center [932, 568] width 302 height 34
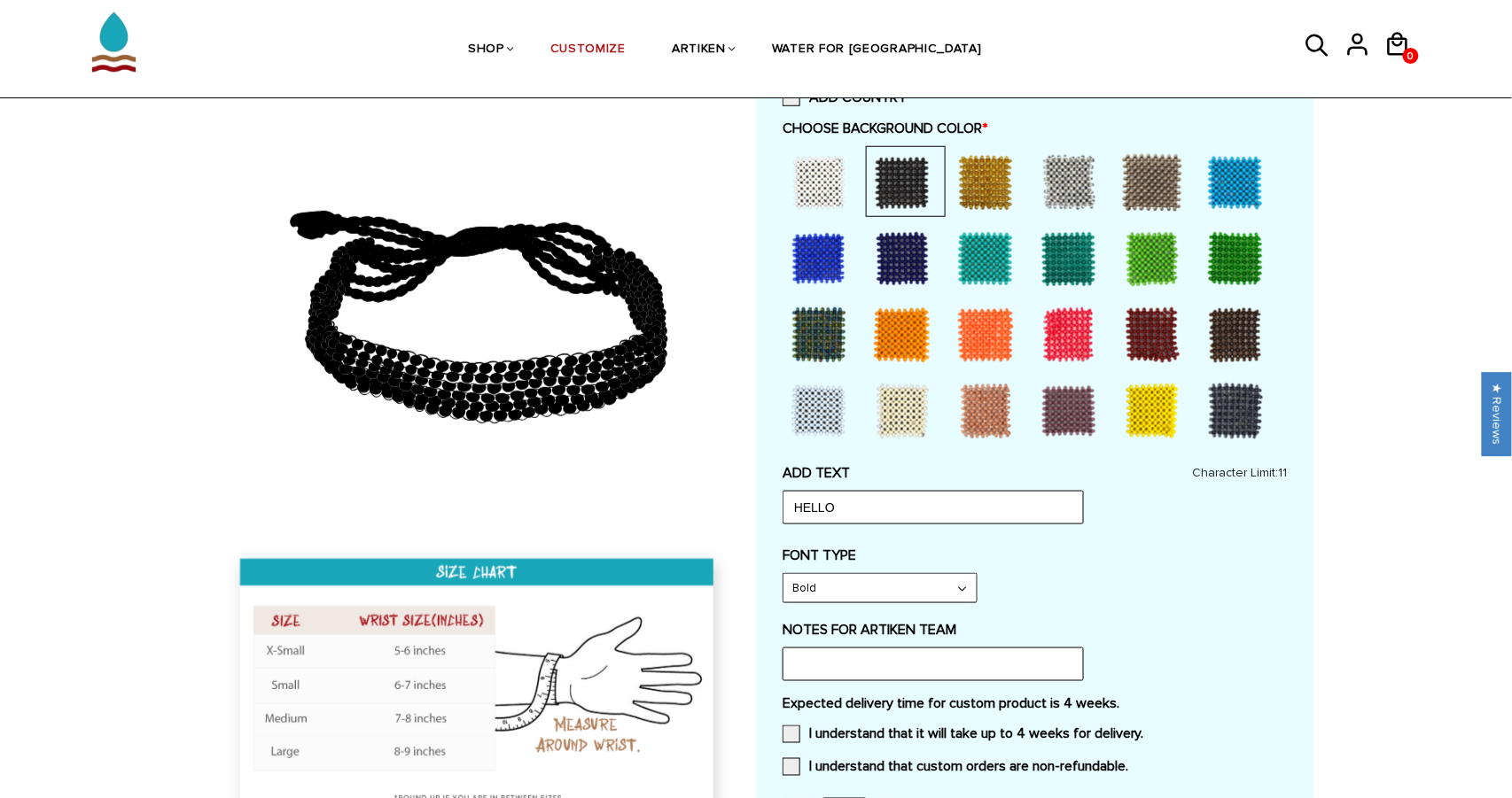
click at [883, 599] on select "Narrow Bold" at bounding box center [879, 588] width 193 height 28
select select "Narrow"
click at [783, 574] on select "Narrow Bold" at bounding box center [879, 588] width 193 height 28
click at [869, 537] on div "ADD TEXT HELLO Character Limit: 11 FONT TYPE Bold Bold FONT TYPE Narrow Narrow …" at bounding box center [1034, 533] width 505 height 139
drag, startPoint x: 540, startPoint y: 372, endPoint x: 569, endPoint y: 431, distance: 65.7
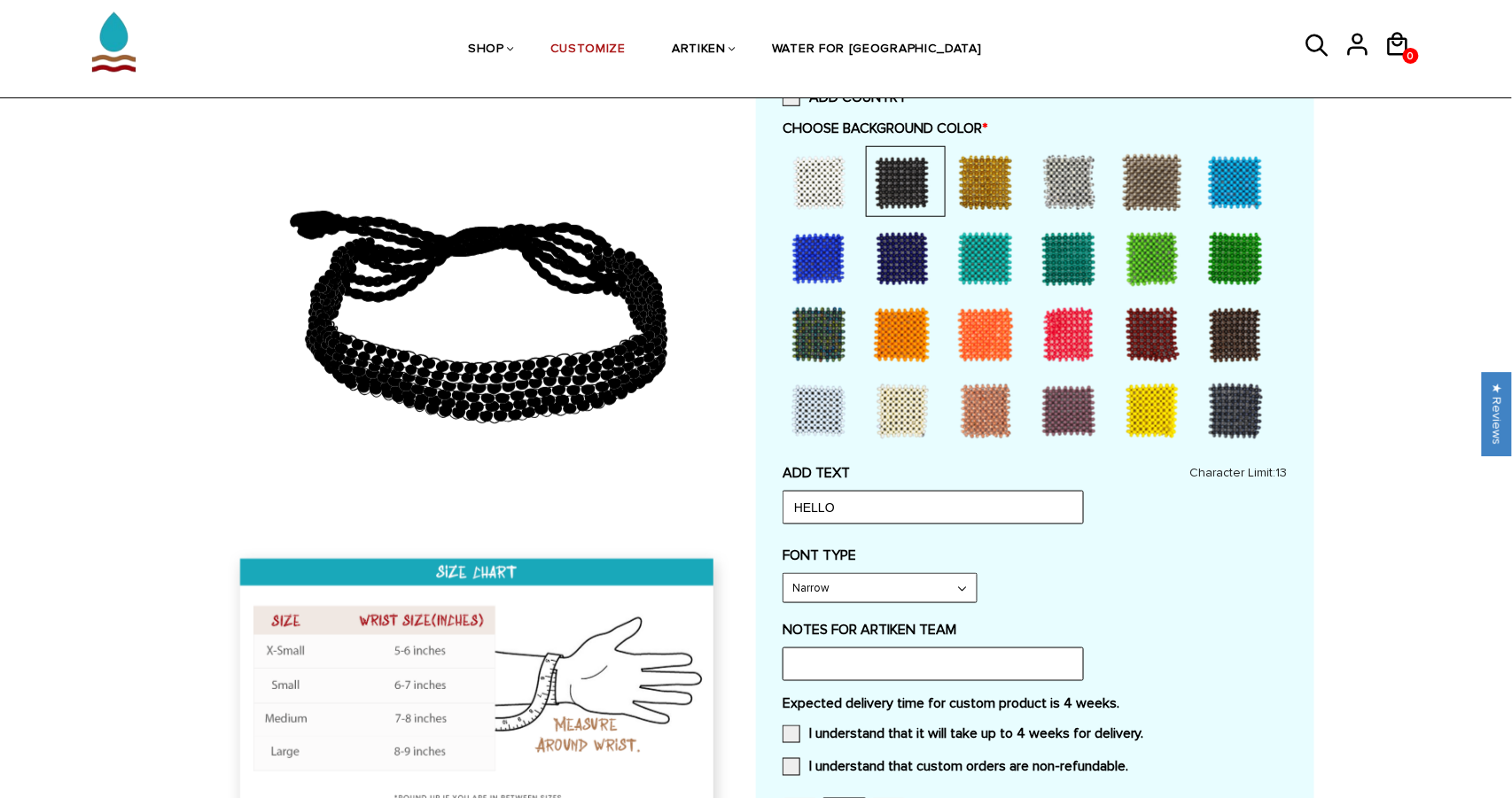
click at [569, 431] on icon at bounding box center [478, 317] width 509 height 443
drag, startPoint x: 448, startPoint y: 362, endPoint x: 569, endPoint y: 417, distance: 132.9
click at [568, 418] on icon at bounding box center [478, 317] width 509 height 443
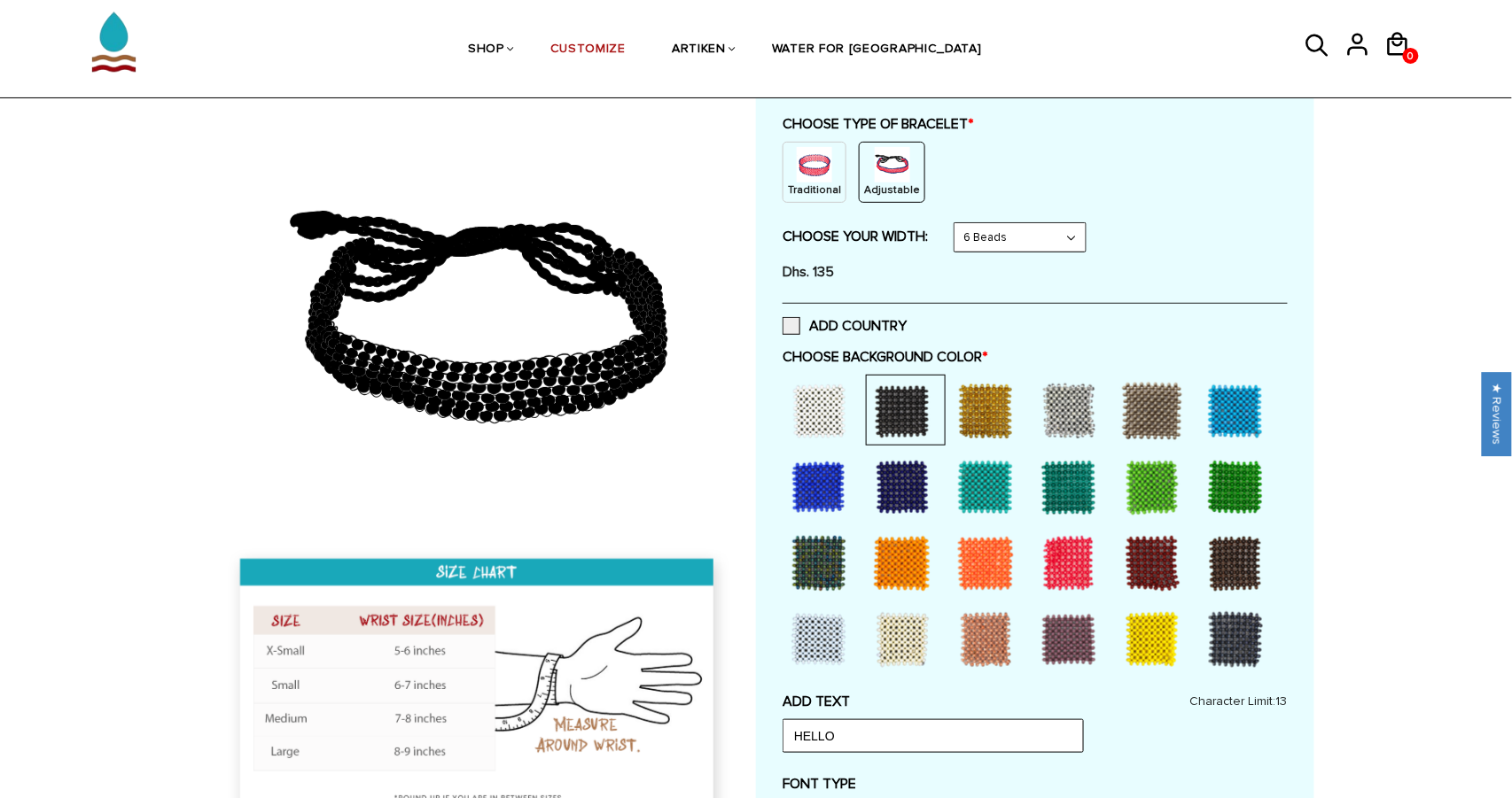
scroll to position [0, 0]
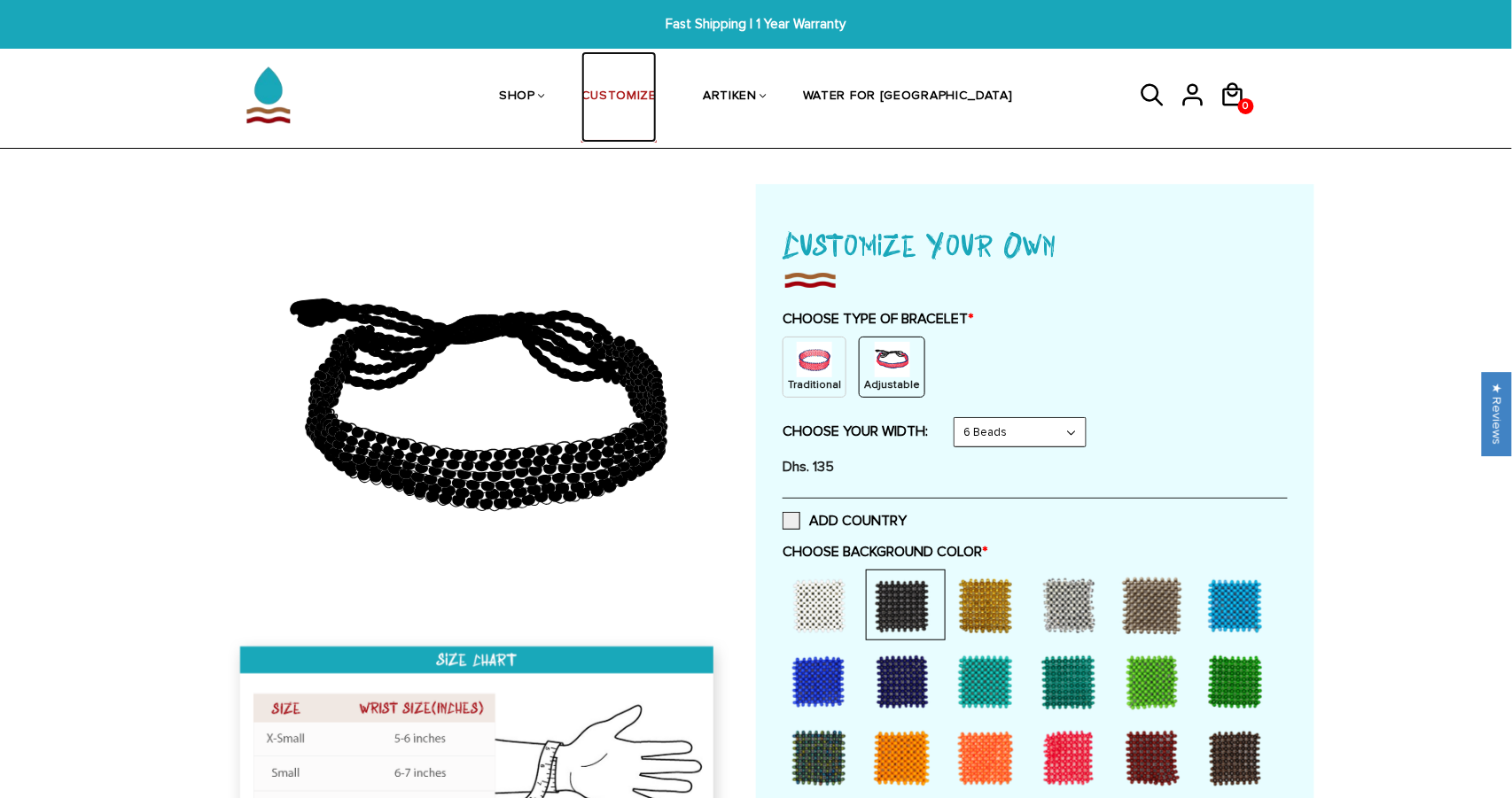
click at [656, 100] on link "CUSTOMIZE" at bounding box center [619, 97] width 76 height 91
